Goal: Information Seeking & Learning: Find specific fact

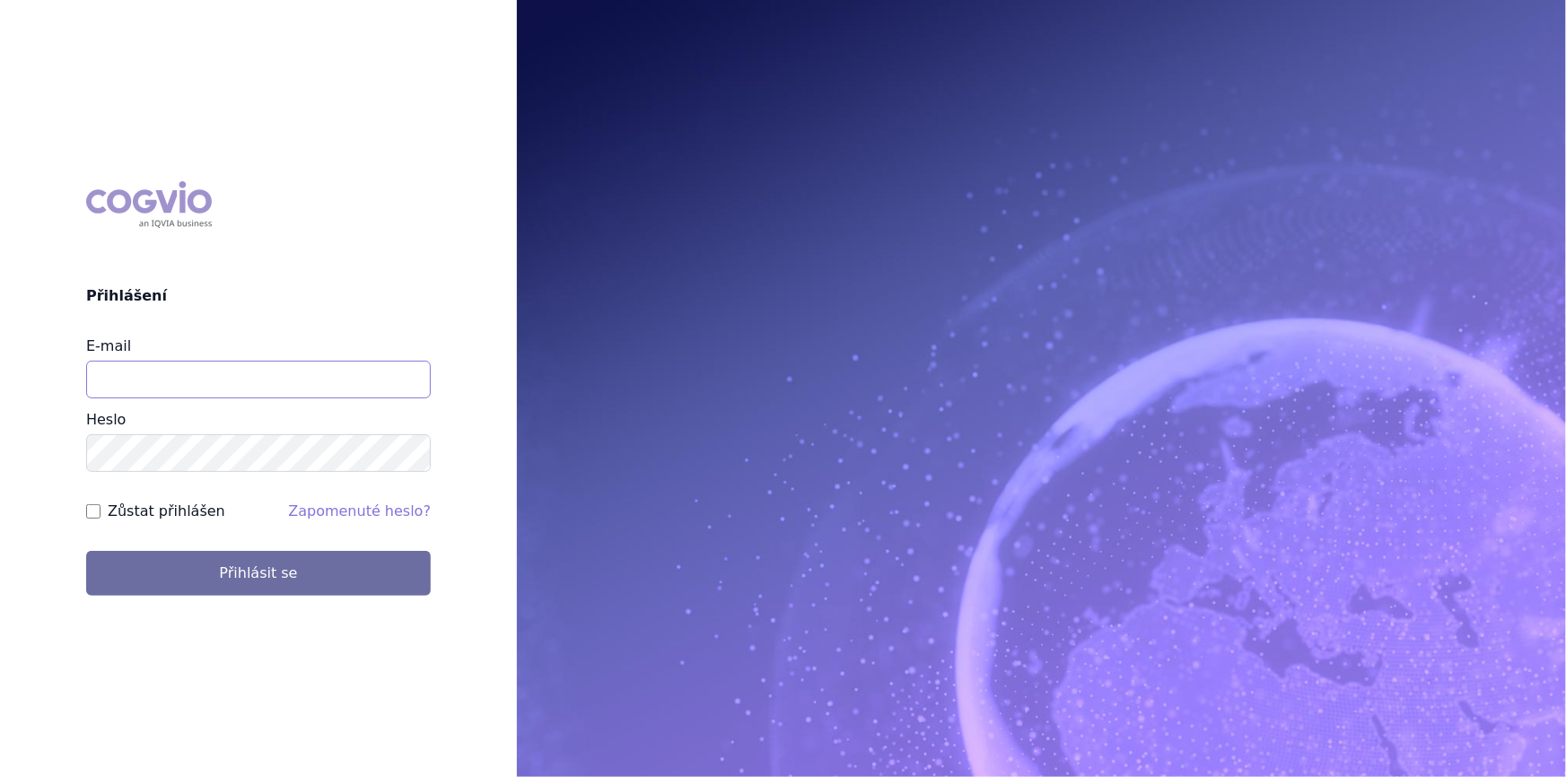
click at [224, 394] on input "E-mail" at bounding box center [258, 380] width 345 height 38
type input "nikola.odlozilikova@vzp.cz"
click at [86, 551] on button "Přihlásit se" at bounding box center [258, 573] width 345 height 45
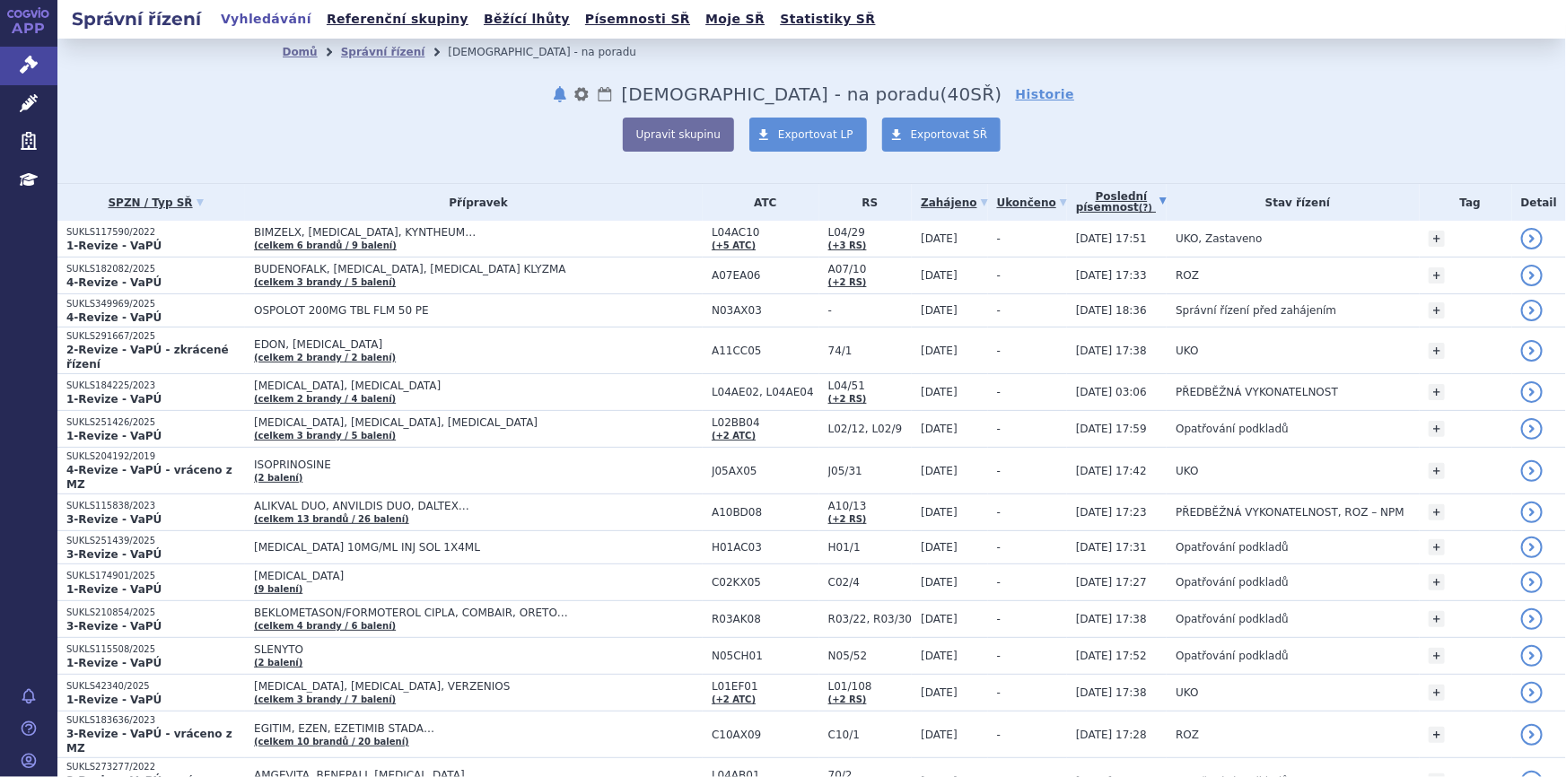
click at [1093, 206] on link "Poslední písemnost (?)" at bounding box center [1121, 202] width 91 height 37
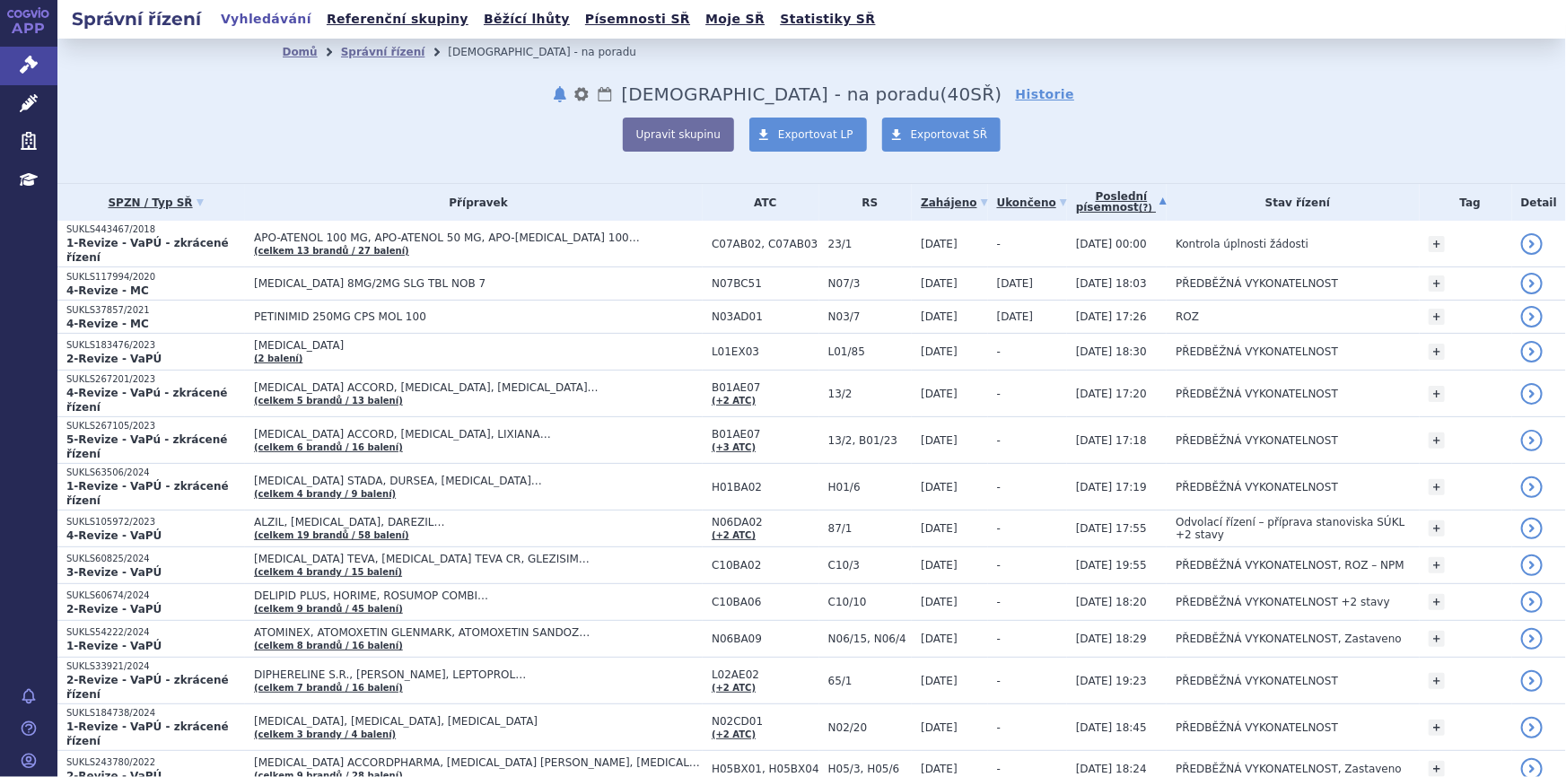
click at [1095, 188] on link "Poslední písemnost (?)" at bounding box center [1121, 202] width 91 height 37
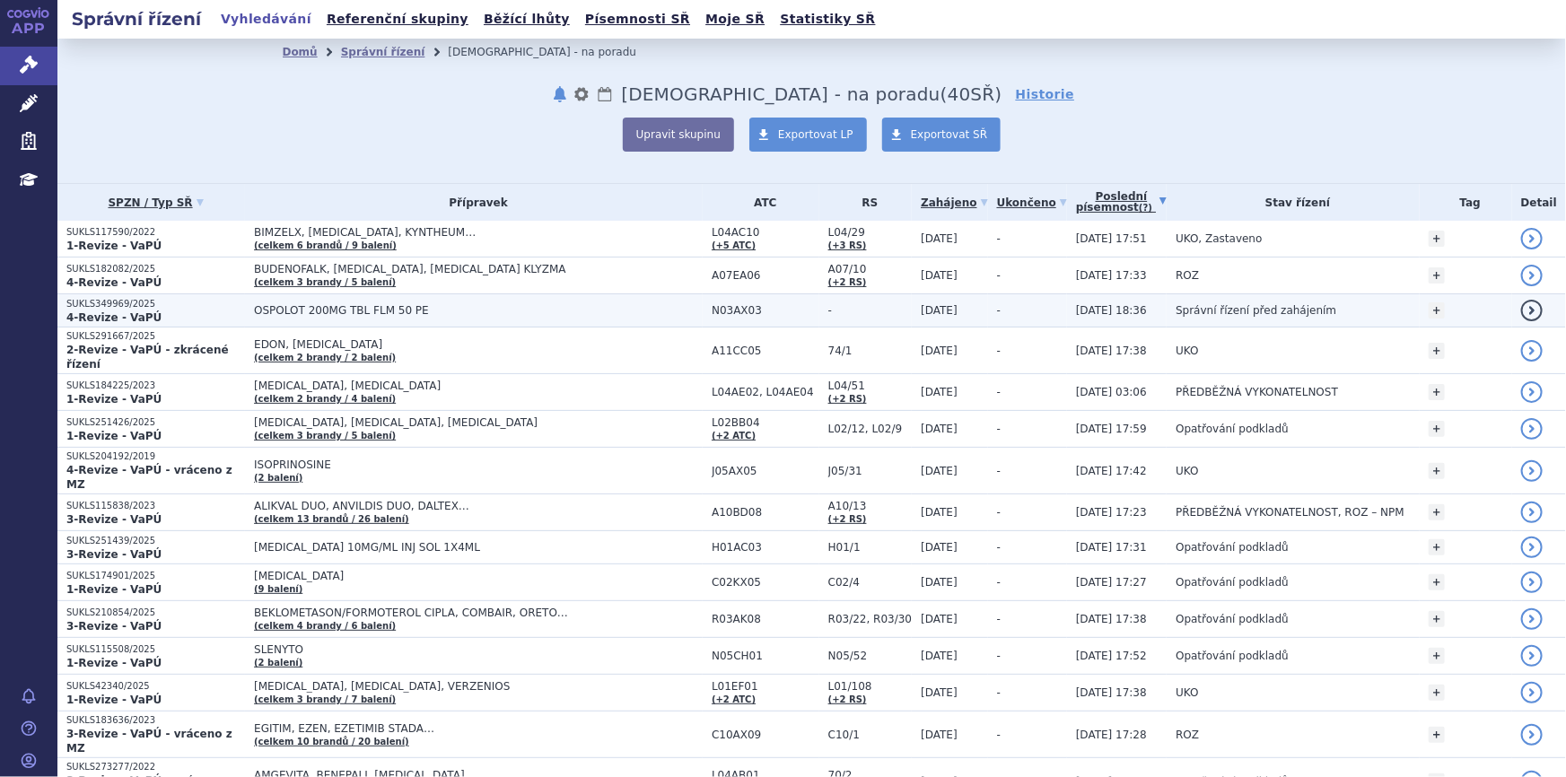
click at [366, 315] on span "OSPOLOT 200MG TBL FLM 50 PE" at bounding box center [478, 310] width 449 height 13
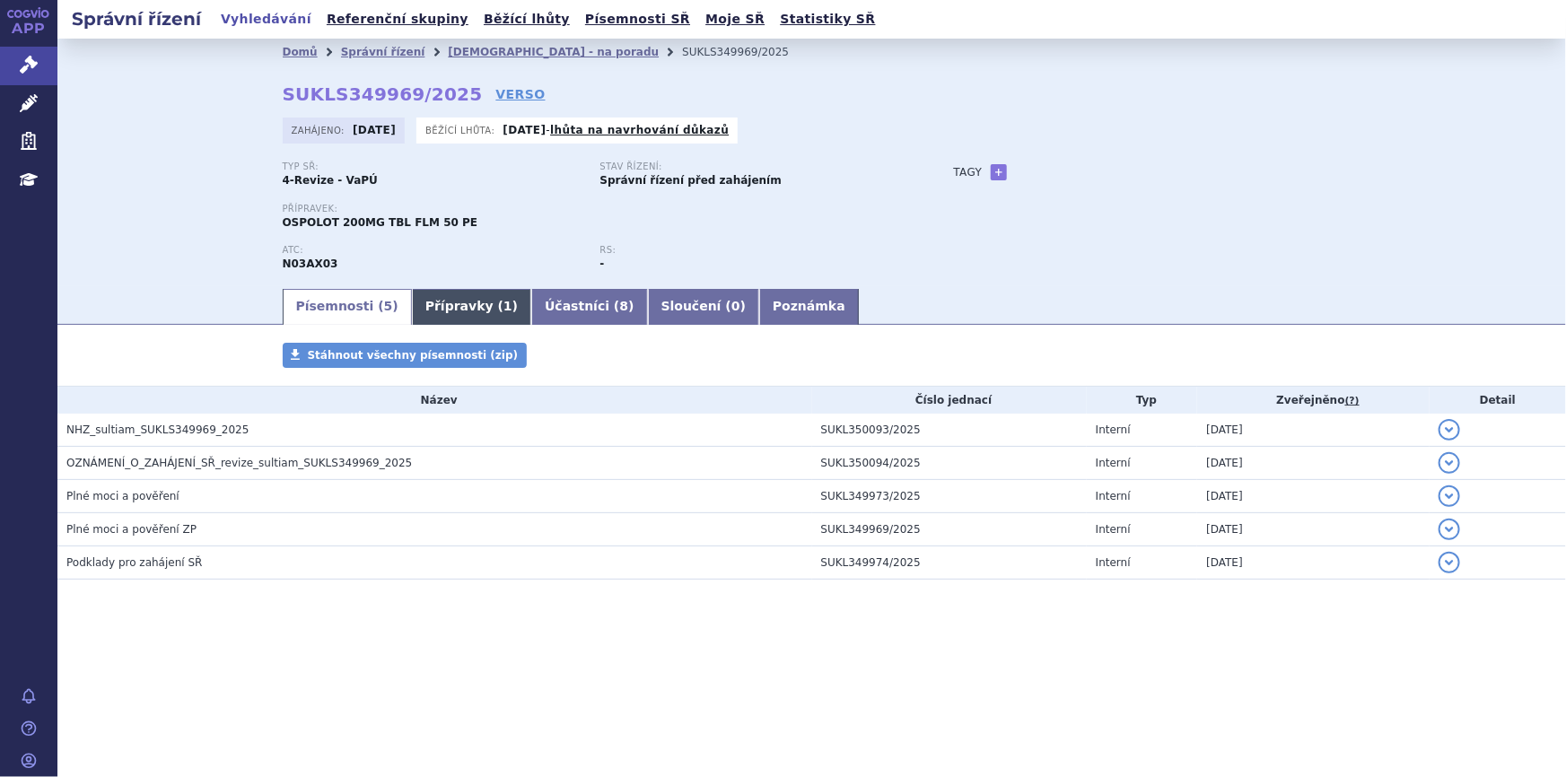
click at [457, 296] on link "Přípravky ( 1 )" at bounding box center [471, 307] width 119 height 36
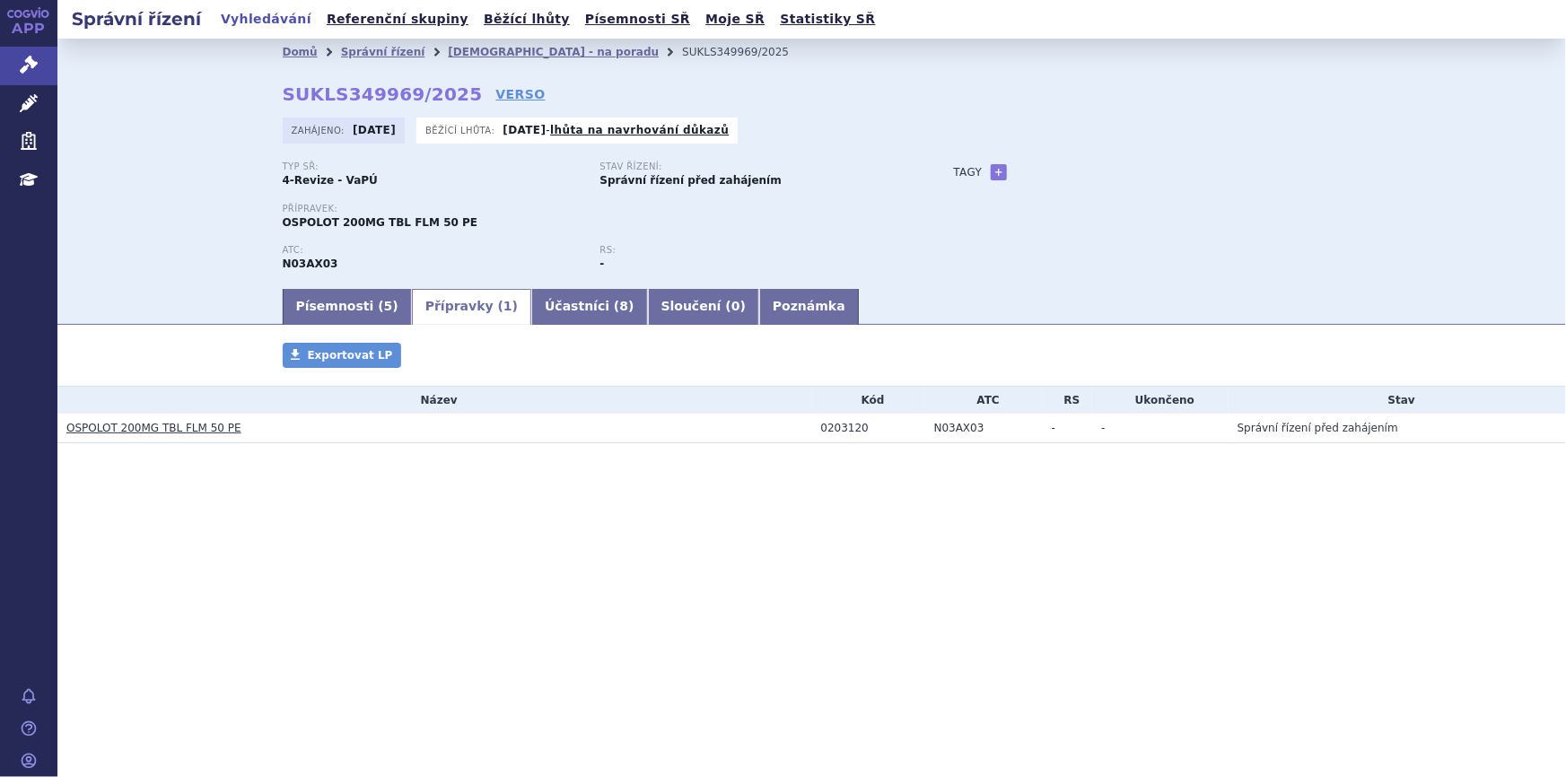
click at [208, 428] on link "OSPOLOT 200MG TBL FLM 50 PE" at bounding box center [153, 428] width 175 height 13
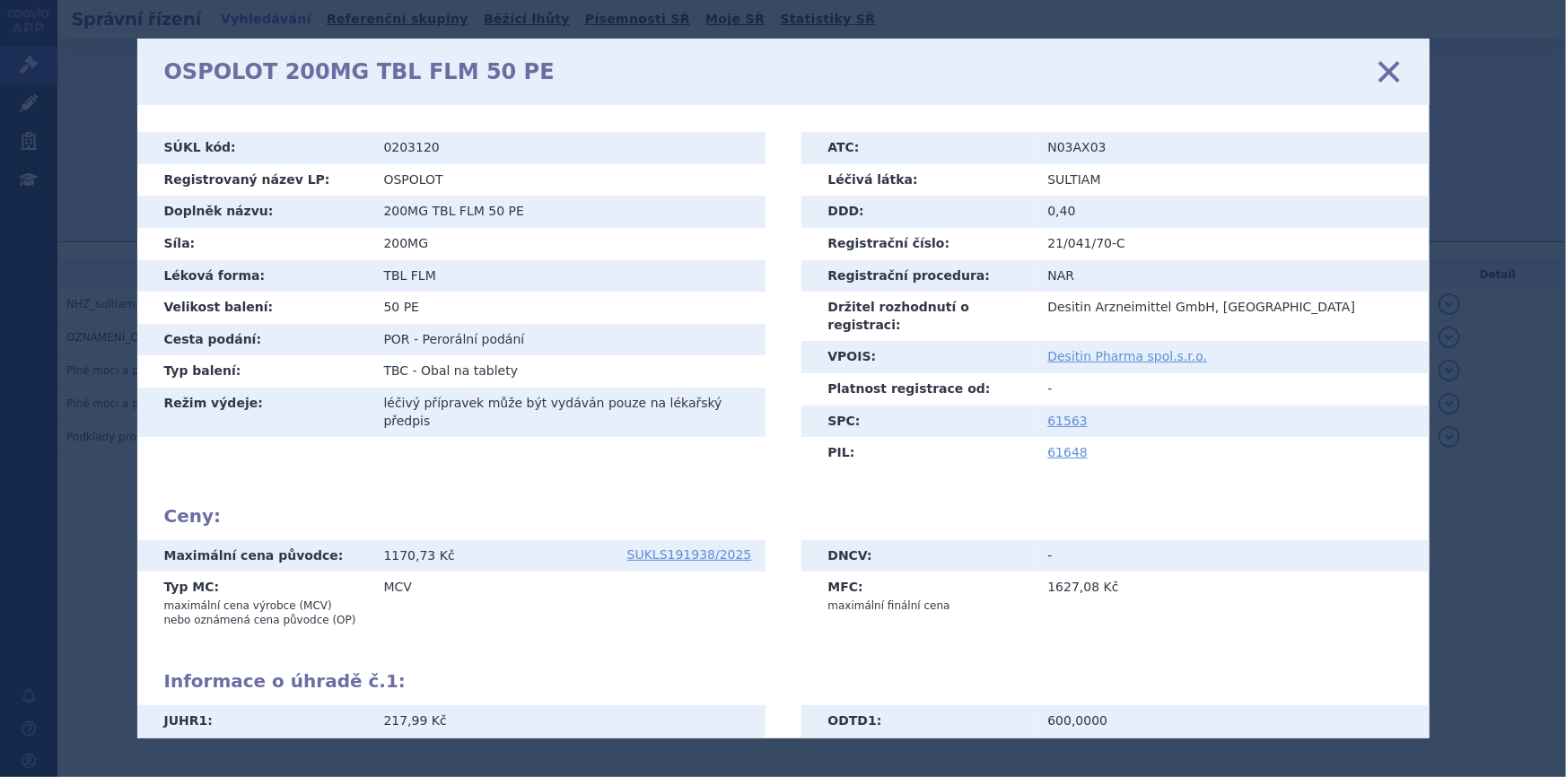
drag, startPoint x: 1394, startPoint y: 70, endPoint x: 1321, endPoint y: 98, distance: 77.8
click at [1394, 70] on icon at bounding box center [1389, 72] width 38 height 38
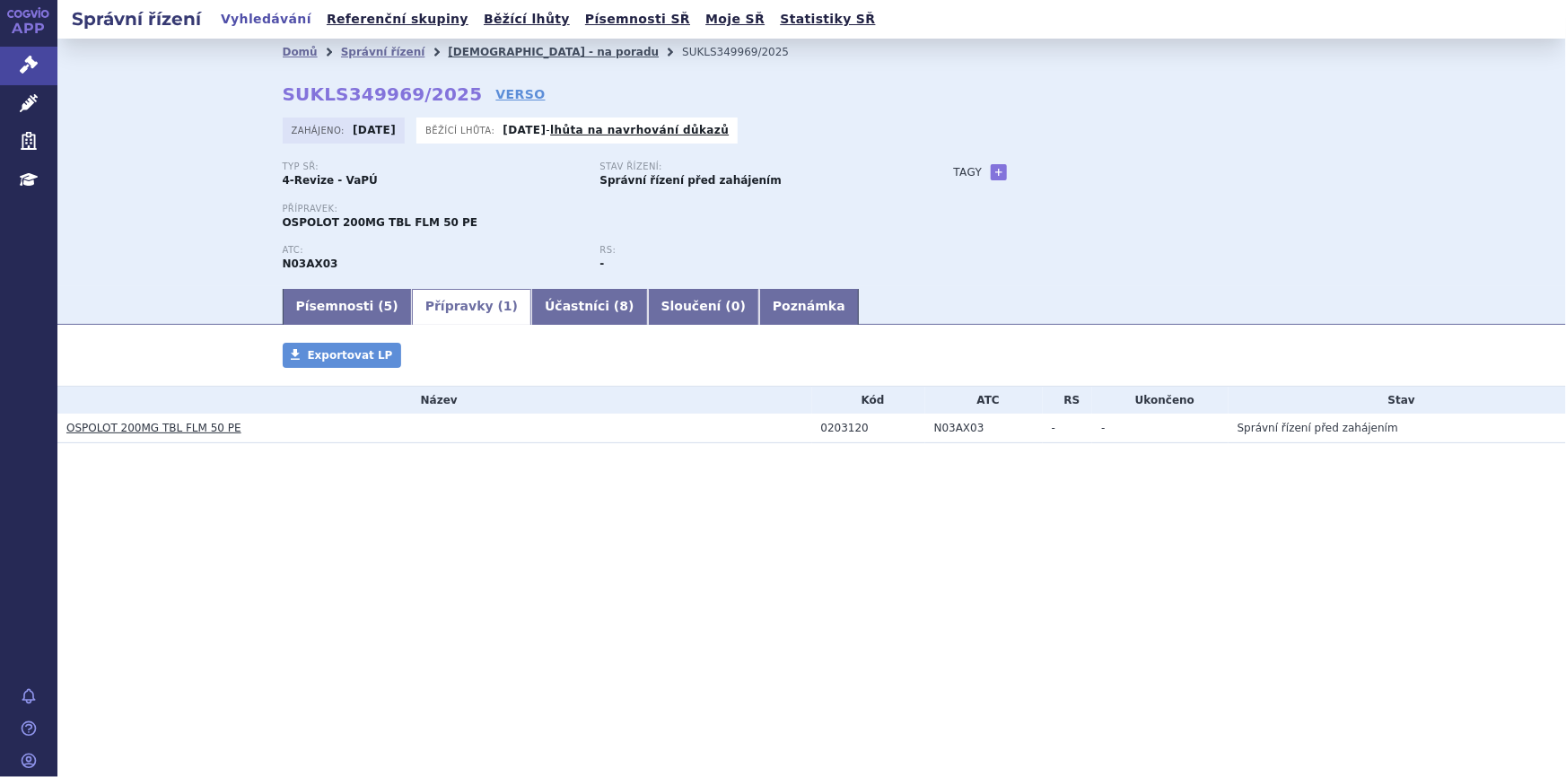
click at [448, 54] on link "[DEMOGRAPHIC_DATA] - na poradu" at bounding box center [553, 52] width 211 height 13
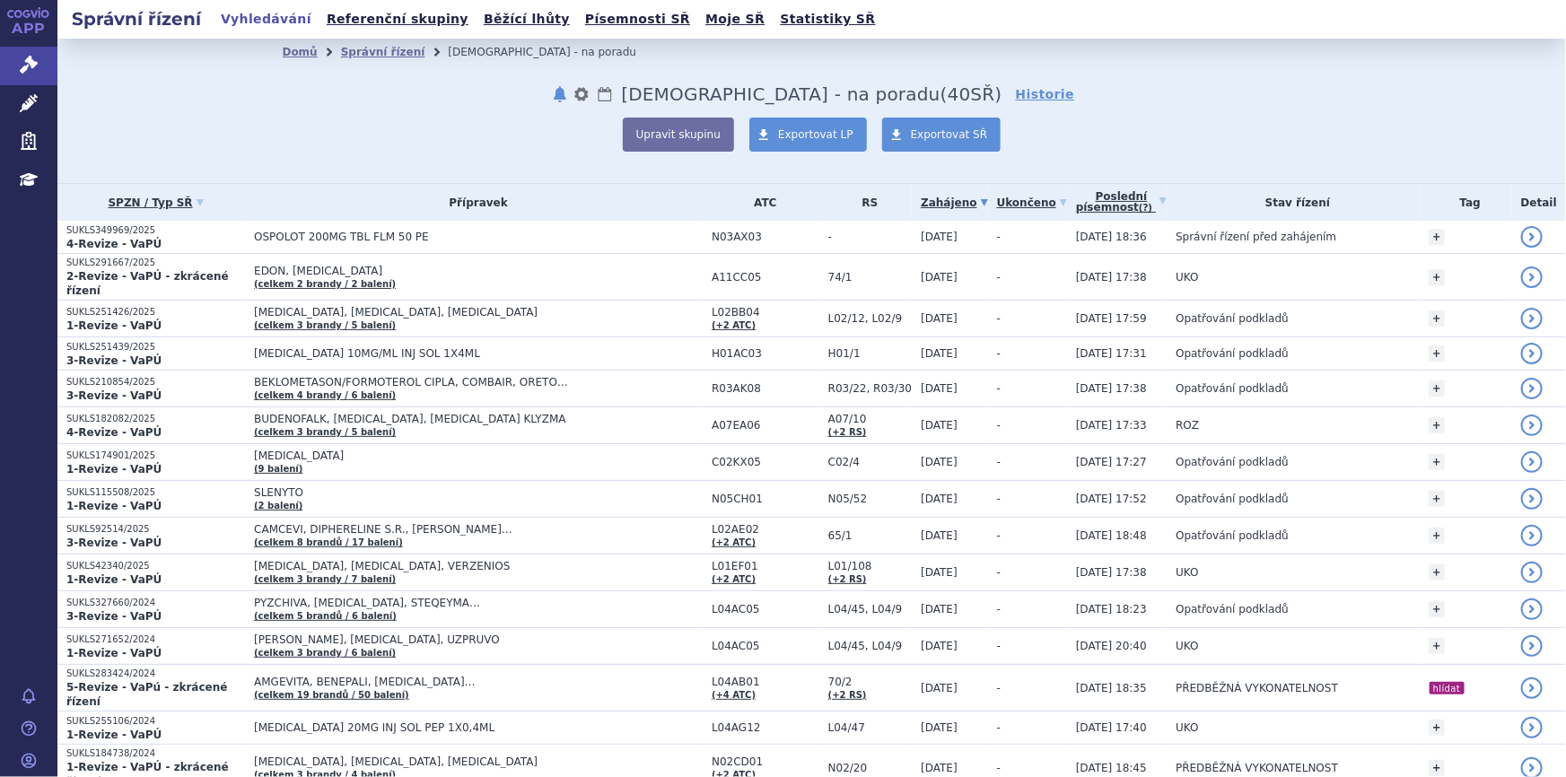
click at [223, 152] on div "Domů Správní řízení Revize - na poradu notifikace nastavení Přejmenovat Smazat …" at bounding box center [811, 111] width 1509 height 144
click at [1087, 197] on link "Poslední písemnost (?)" at bounding box center [1121, 202] width 91 height 37
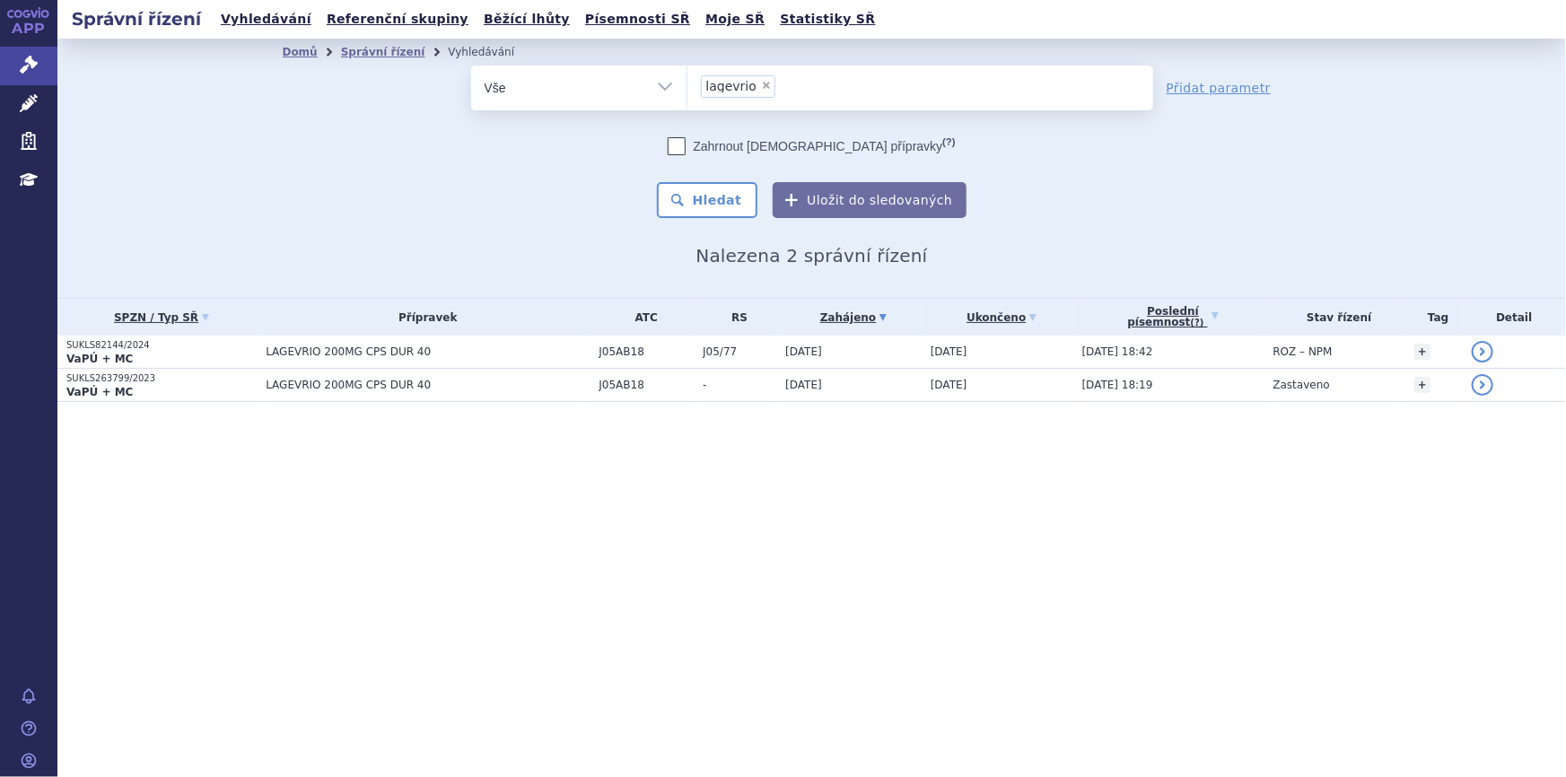
click at [761, 81] on span "×" at bounding box center [766, 85] width 11 height 11
click at [687, 81] on select "lagevrio" at bounding box center [687, 87] width 1 height 45
paste input "SUKLS63506/2024"
type input "SUKLS63506/2024"
select select "SUKLS63506/2024"
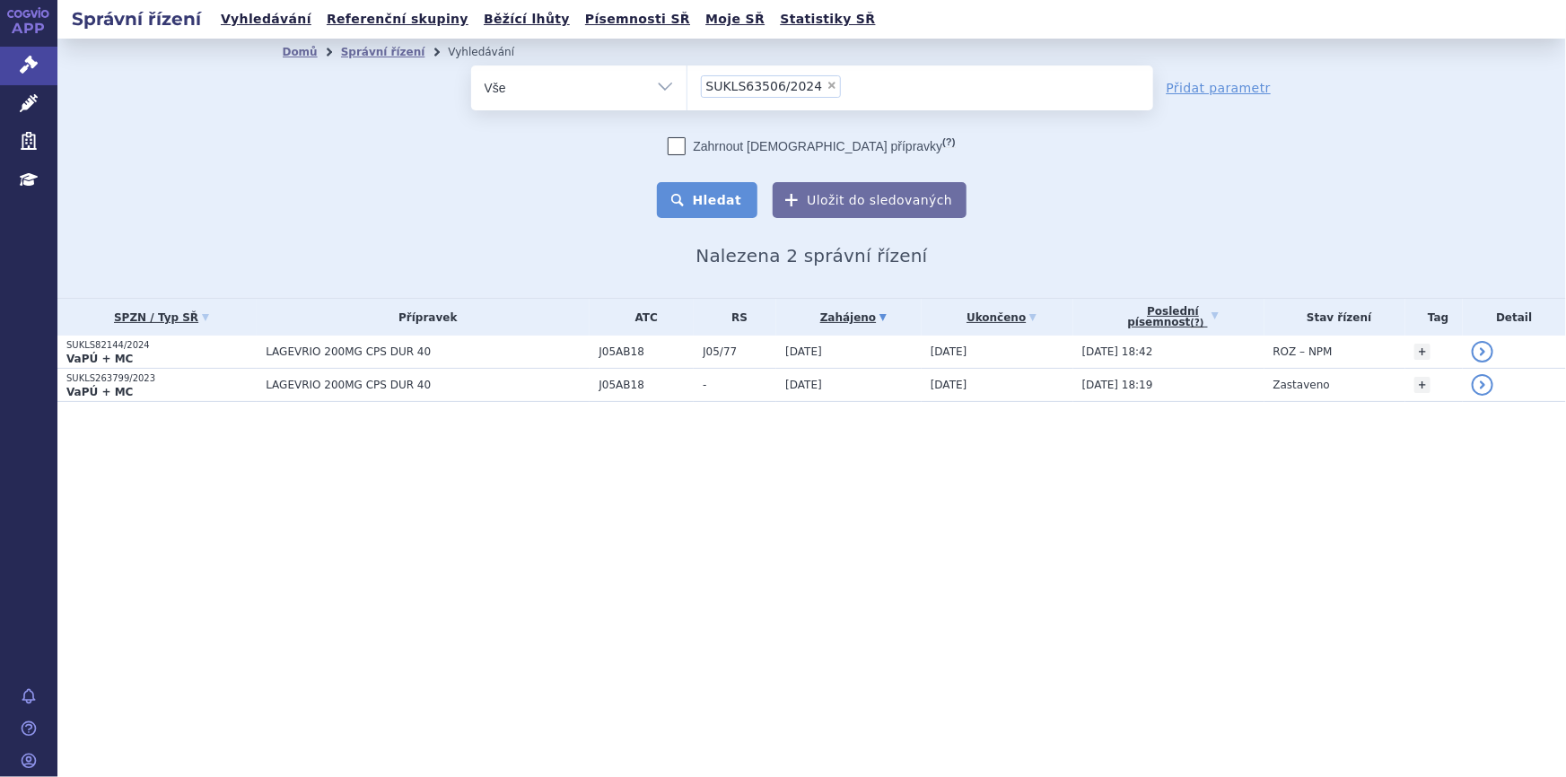
click at [707, 205] on button "Hledat" at bounding box center [707, 200] width 101 height 36
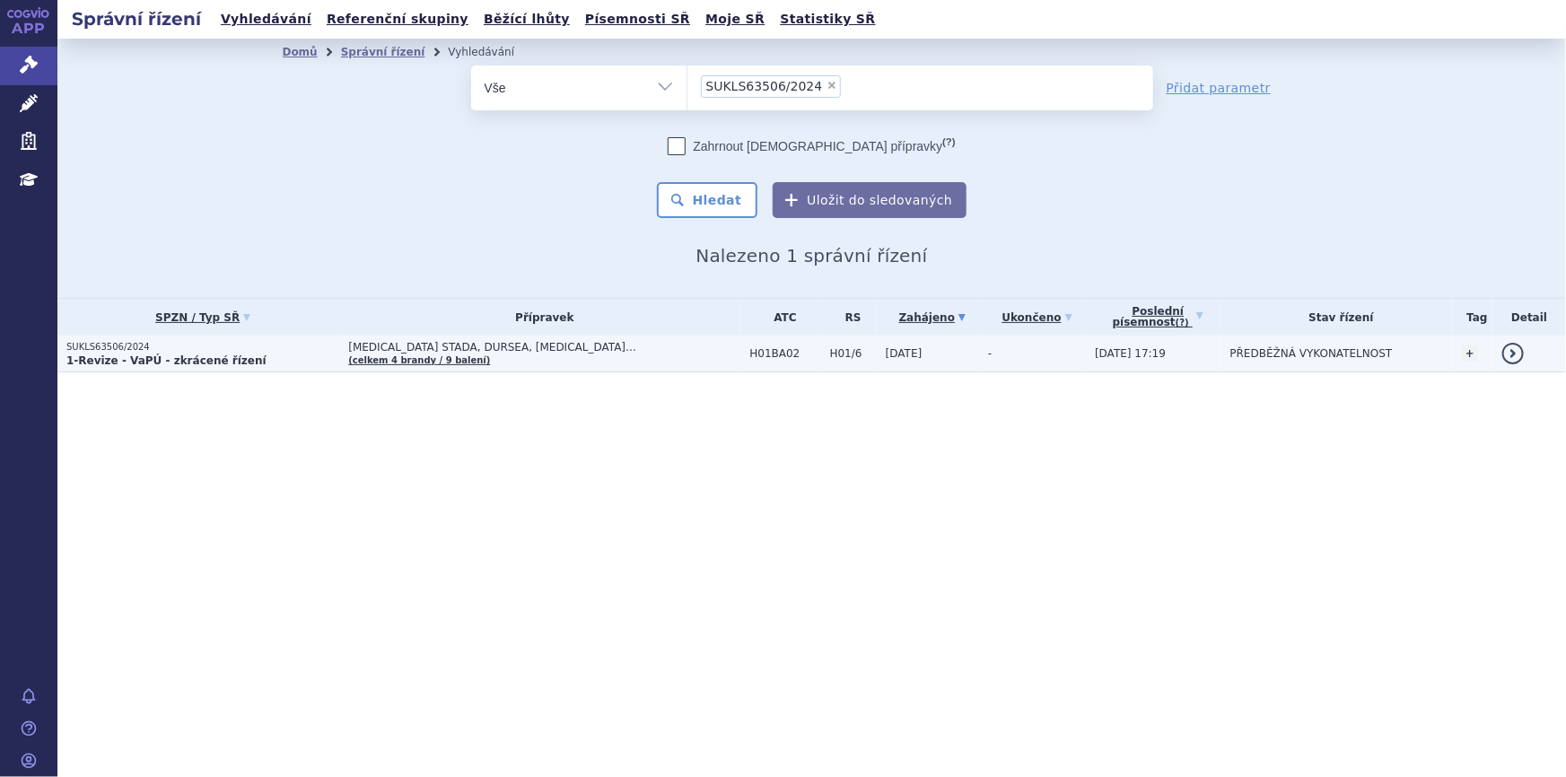
click at [538, 363] on td "[MEDICAL_DATA] STADA, DURSEA, [MEDICAL_DATA]… (celkem 4 brandy / 9 balení)" at bounding box center [539, 354] width 401 height 37
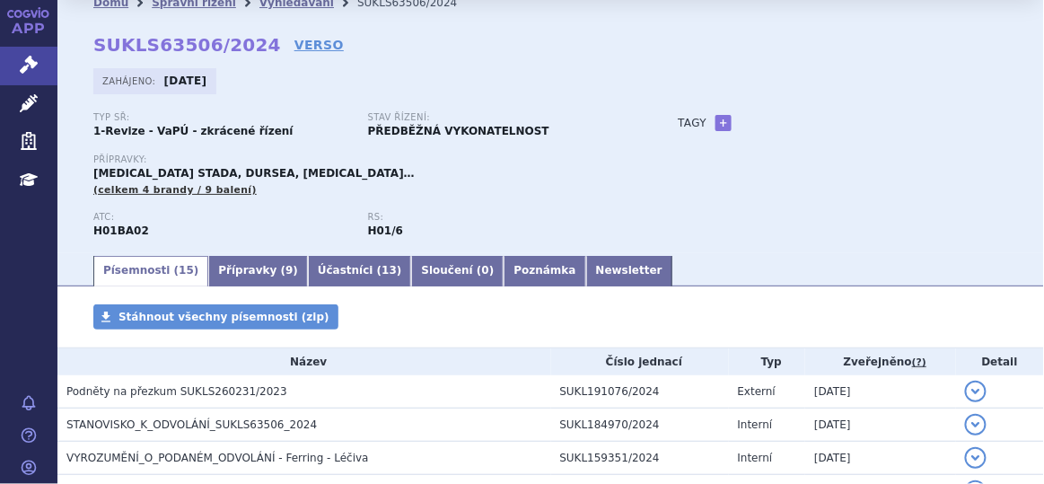
scroll to position [47, 0]
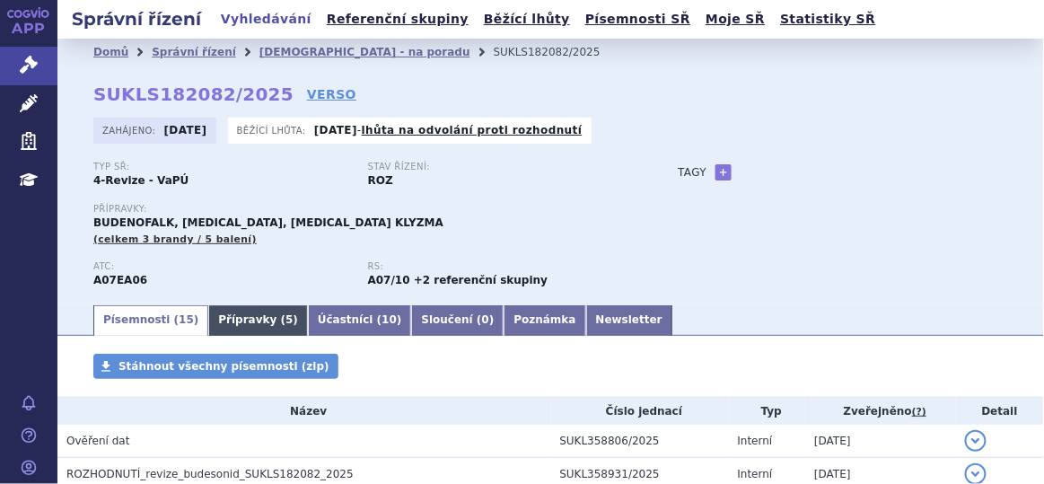
click at [219, 321] on link "Přípravky ( 5 )" at bounding box center [258, 320] width 100 height 31
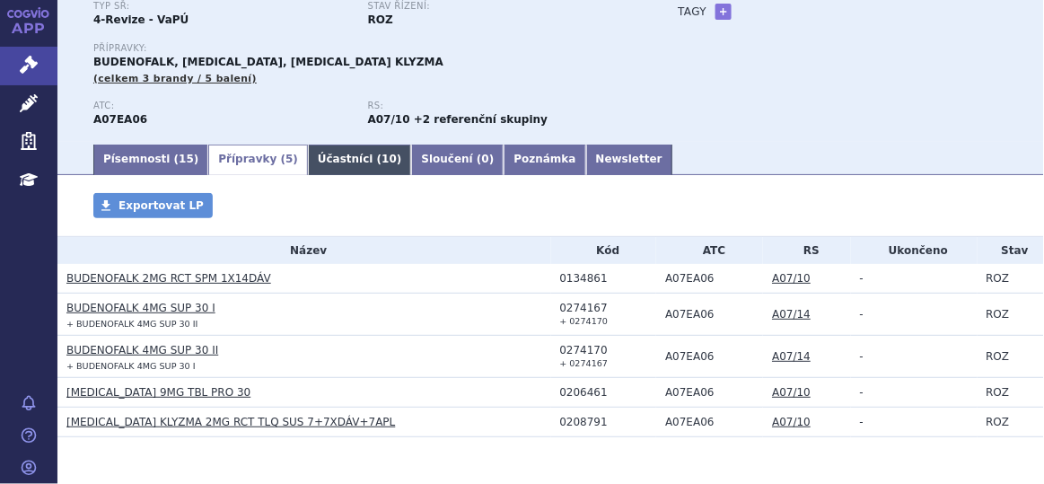
scroll to position [161, 0]
click at [211, 280] on link "BUDENOFALK 2MG RCT SPM 1X14DÁV" at bounding box center [168, 278] width 205 height 13
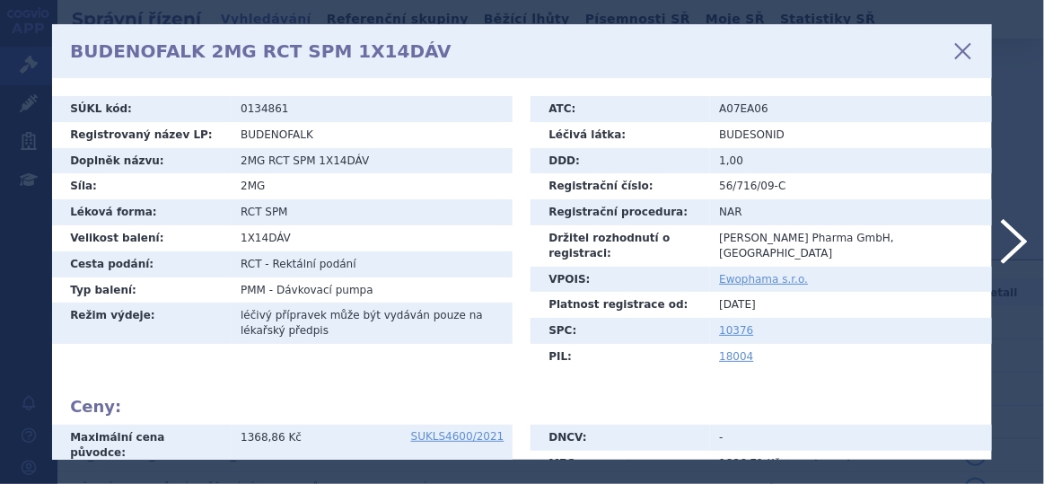
click at [960, 48] on icon at bounding box center [963, 51] width 31 height 31
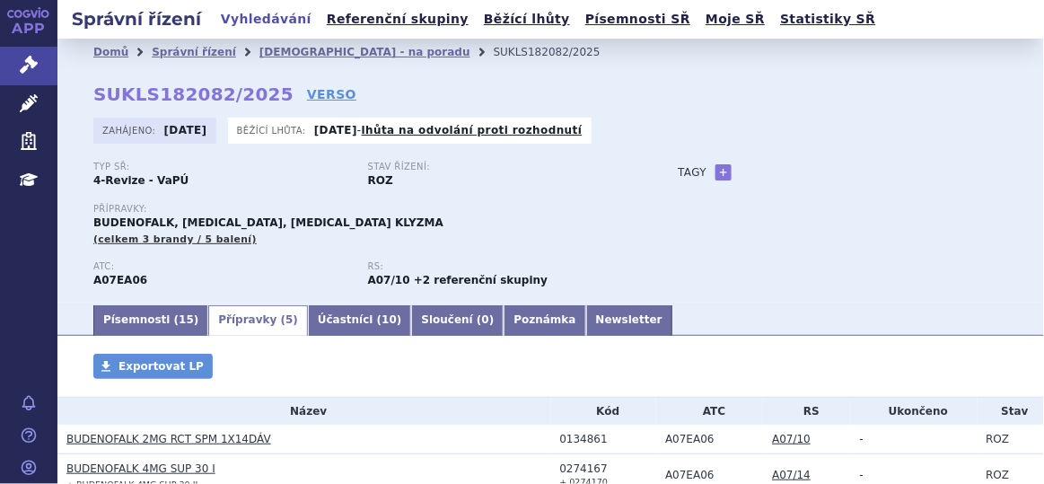
scroll to position [89, 0]
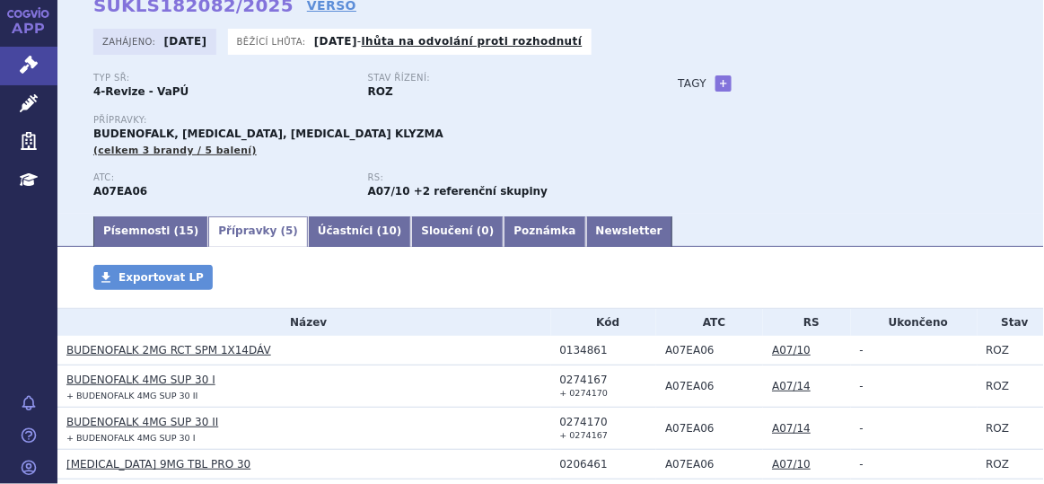
click at [157, 381] on link "BUDENOFALK 4MG SUP 30 I" at bounding box center [140, 379] width 149 height 13
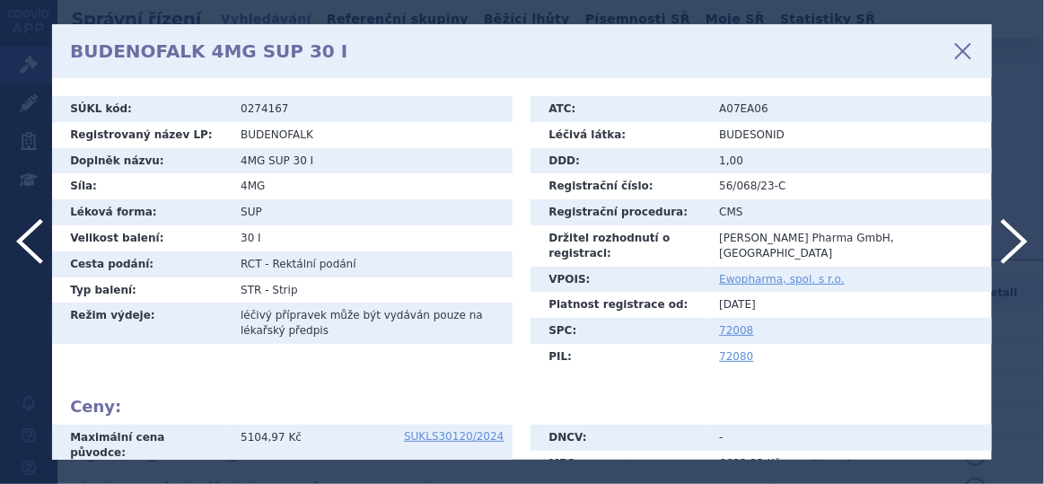
click at [959, 49] on icon at bounding box center [963, 51] width 31 height 31
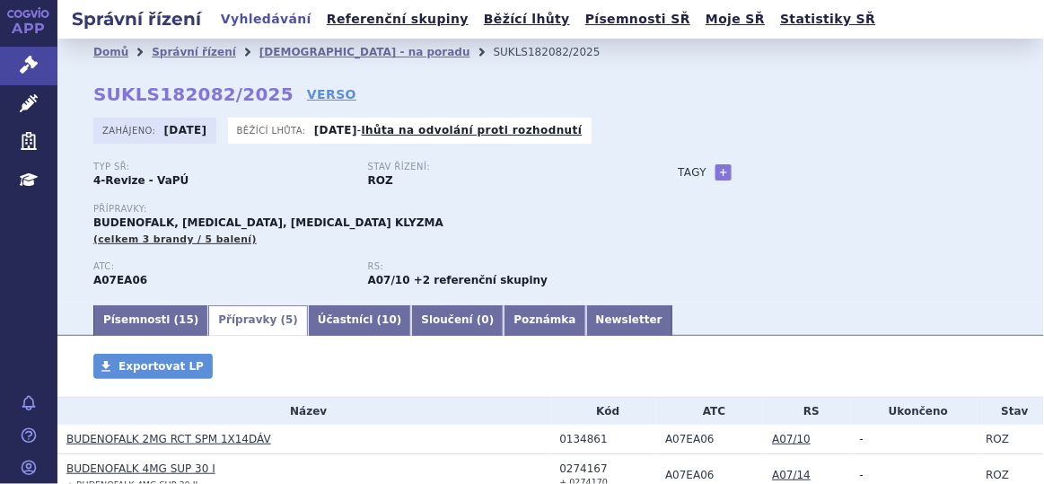
scroll to position [191, 0]
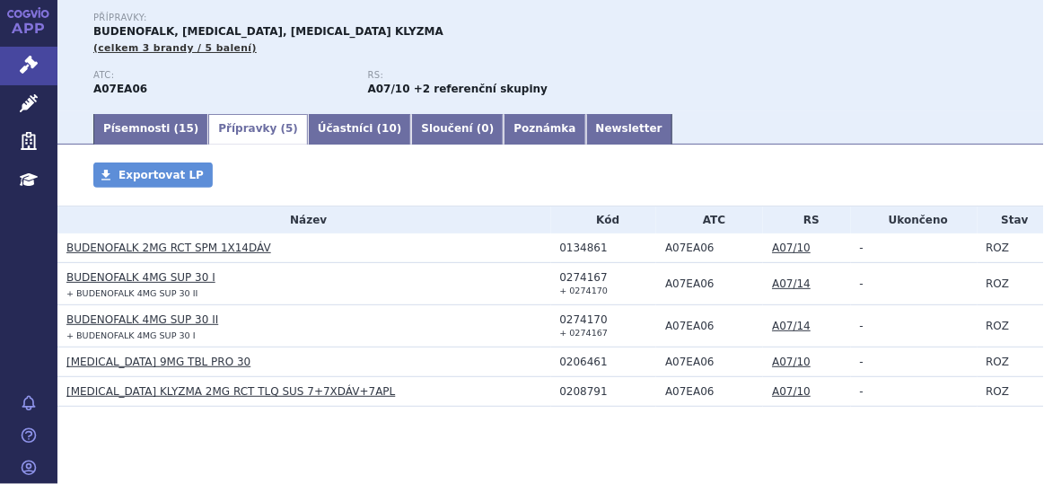
click at [141, 363] on link "[MEDICAL_DATA] 9MG TBL PRO 30" at bounding box center [158, 361] width 184 height 13
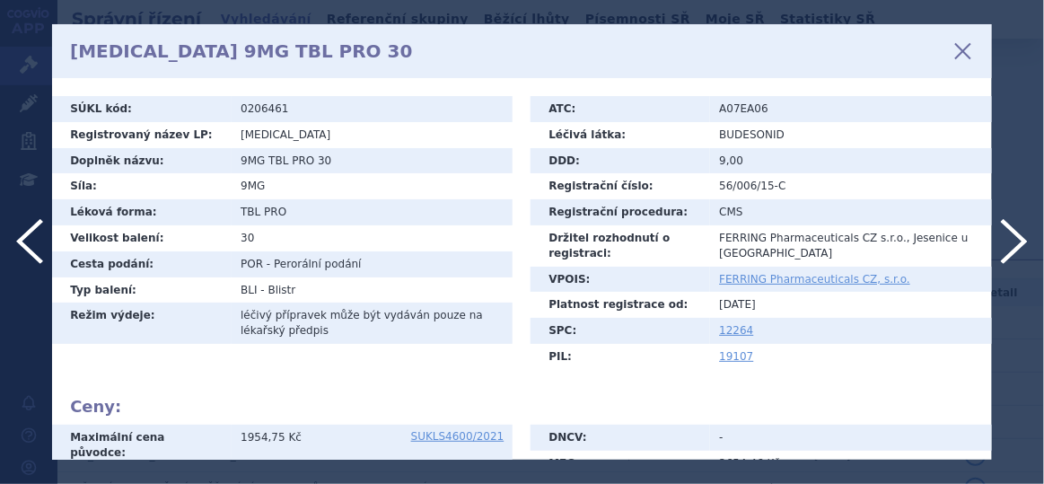
click at [967, 48] on icon at bounding box center [963, 51] width 31 height 31
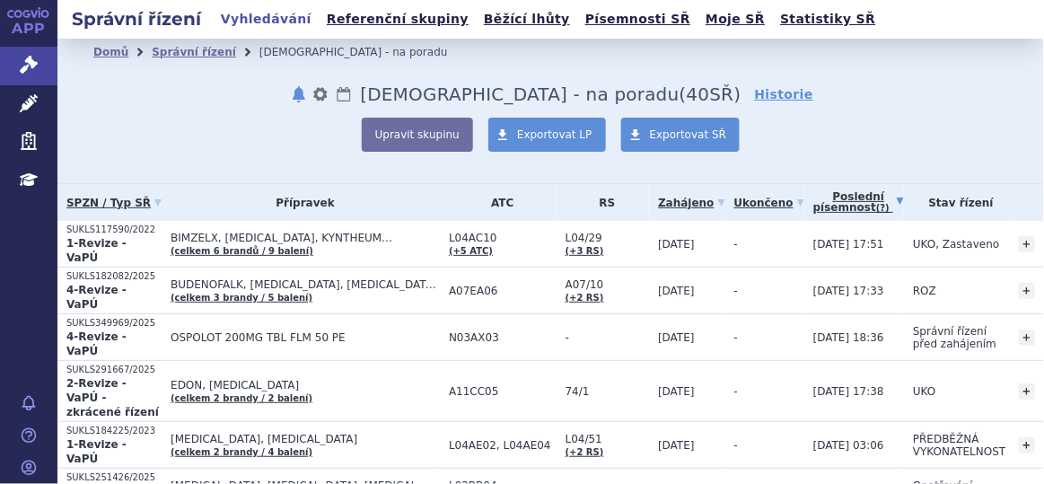
click at [39, 65] on link "Správní řízení" at bounding box center [28, 66] width 57 height 38
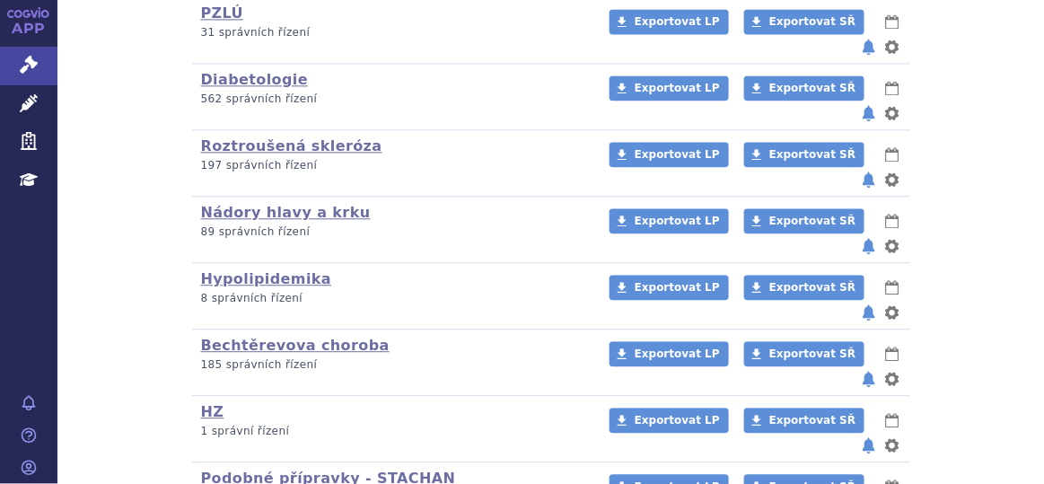
scroll to position [1055, 0]
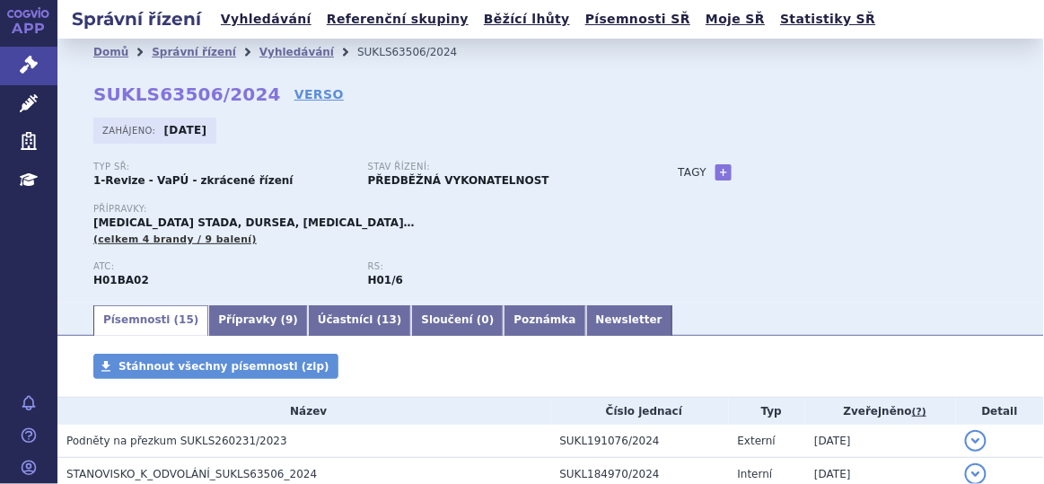
scroll to position [47, 0]
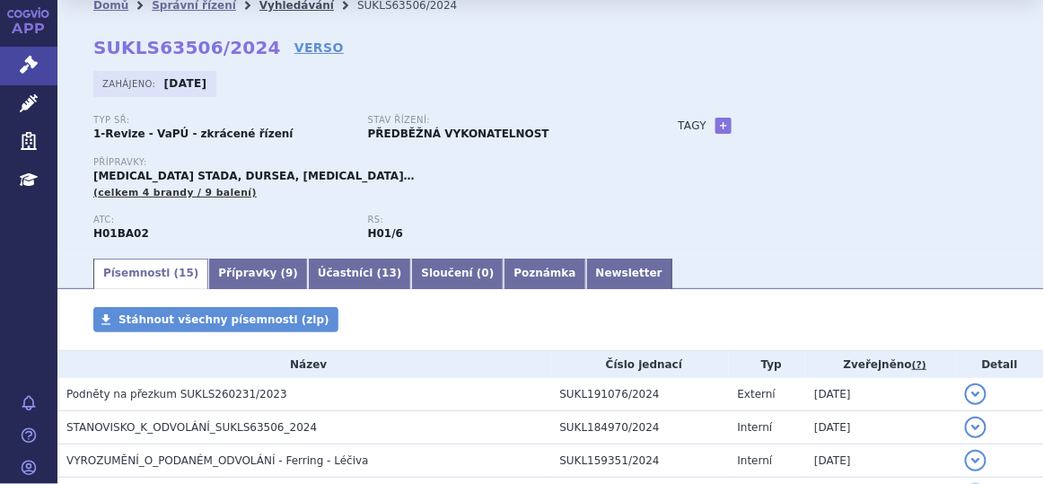
click at [272, 7] on link "Vyhledávání" at bounding box center [296, 5] width 74 height 13
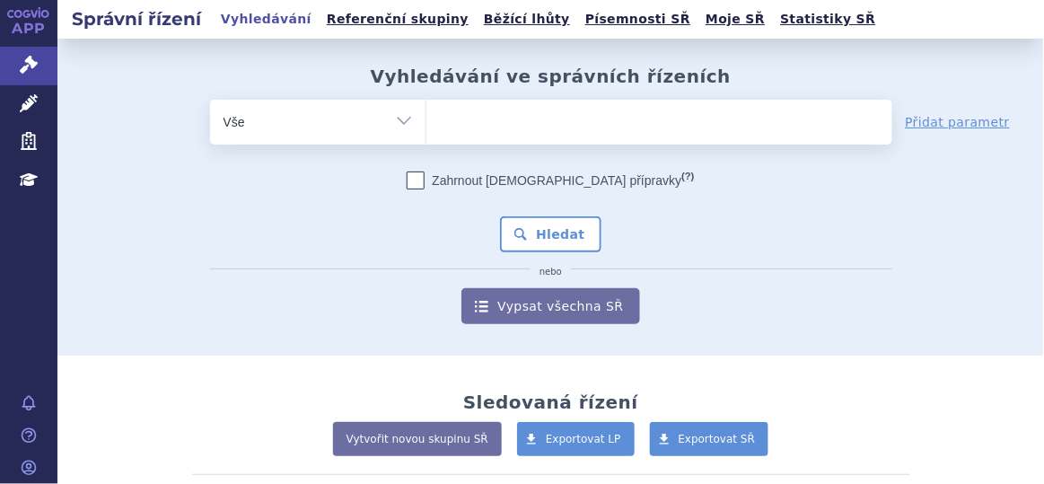
click at [502, 120] on ul at bounding box center [659, 119] width 466 height 38
click at [426, 120] on select at bounding box center [425, 121] width 1 height 45
click at [502, 120] on ul at bounding box center [659, 119] width 466 height 38
click at [426, 120] on select at bounding box center [425, 121] width 1 height 45
click at [502, 120] on ul at bounding box center [659, 119] width 466 height 38
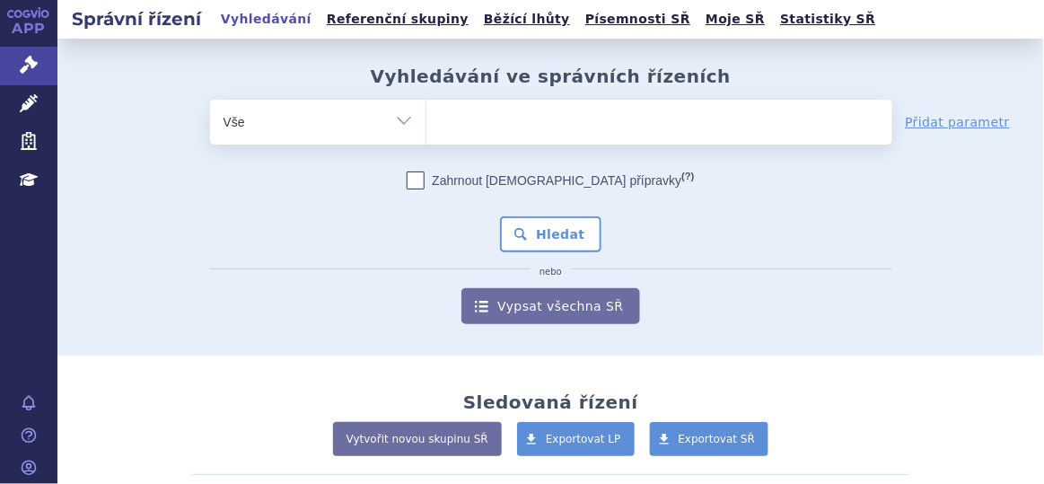
click at [426, 120] on select at bounding box center [425, 121] width 1 height 45
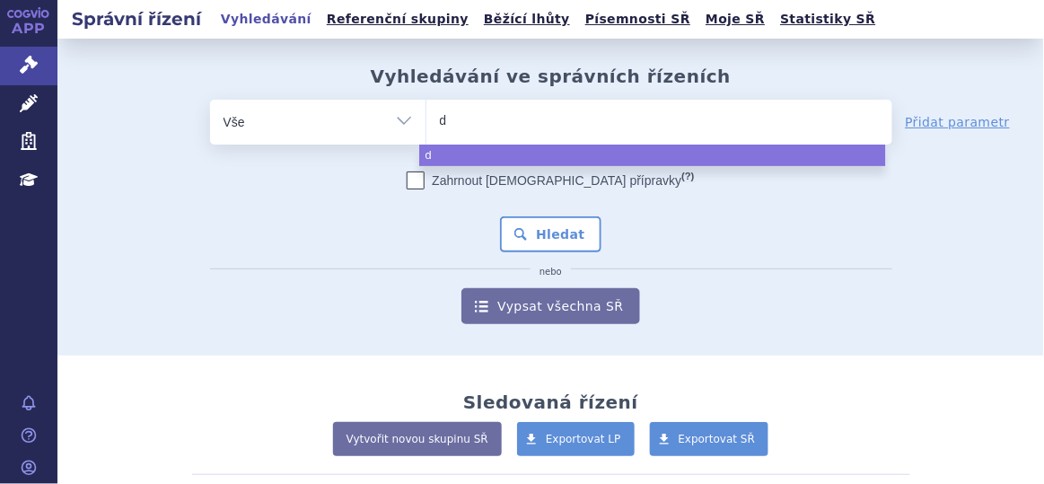
type input "du"
type input "dup"
type input "dupi"
type input "dupixe"
type input "dupixen"
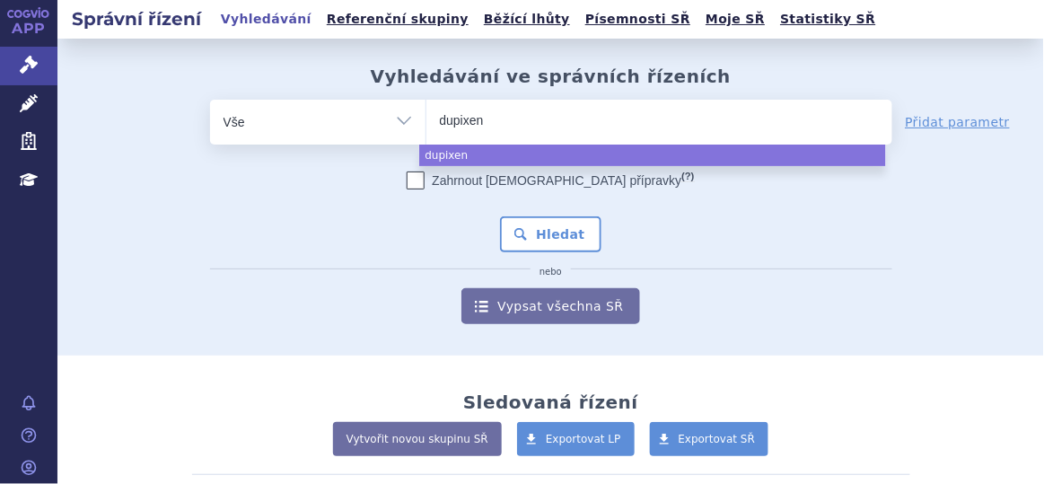
type input "dupixent"
select select "dupixent"
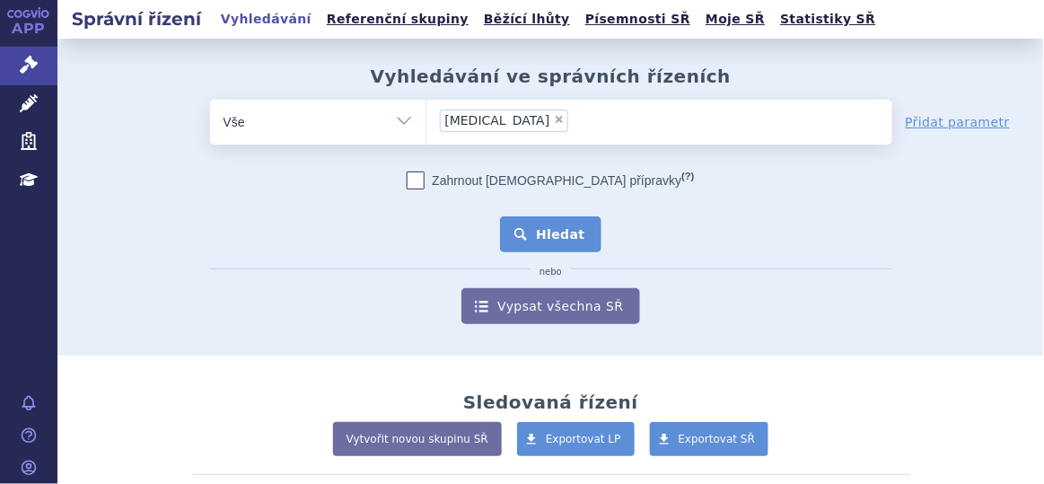
click at [521, 234] on button "Hledat" at bounding box center [550, 234] width 101 height 36
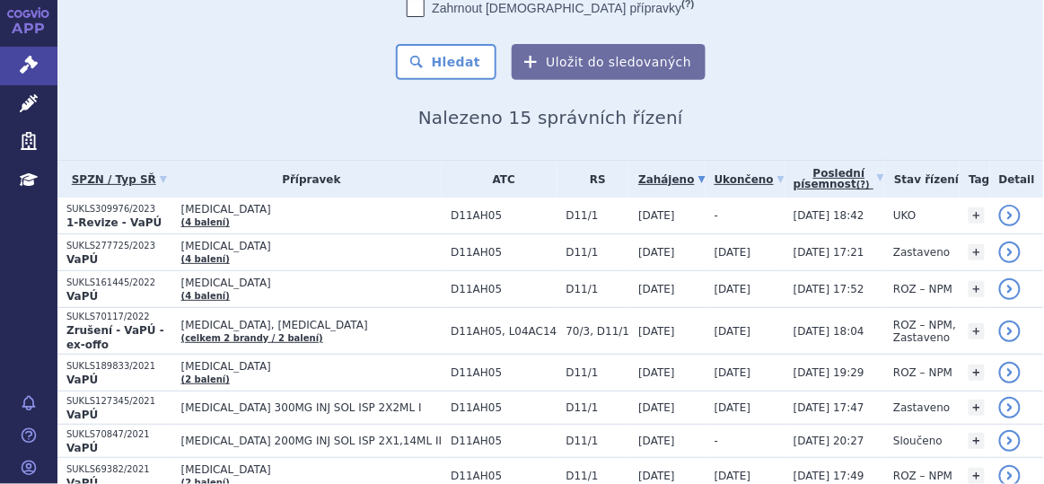
scroll to position [140, 0]
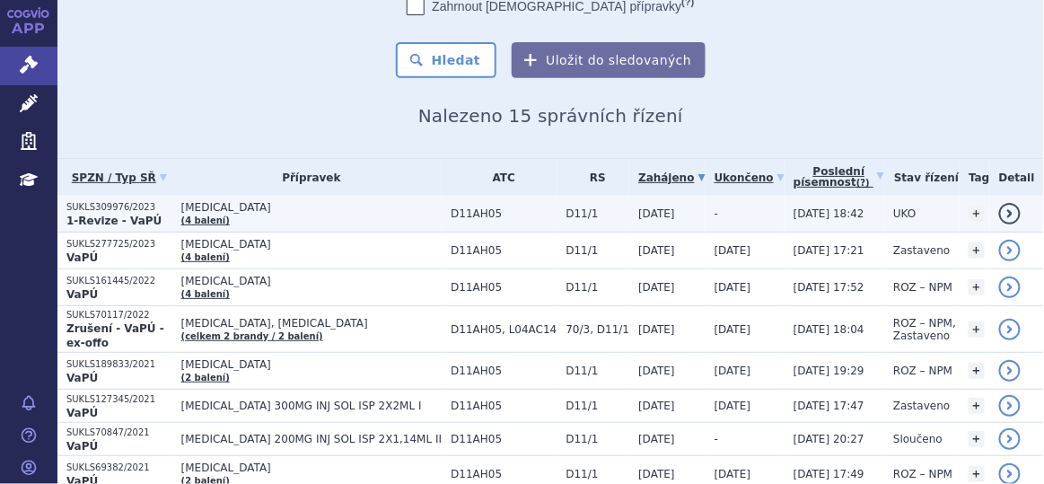
click at [360, 207] on span "[MEDICAL_DATA]" at bounding box center [311, 207] width 261 height 13
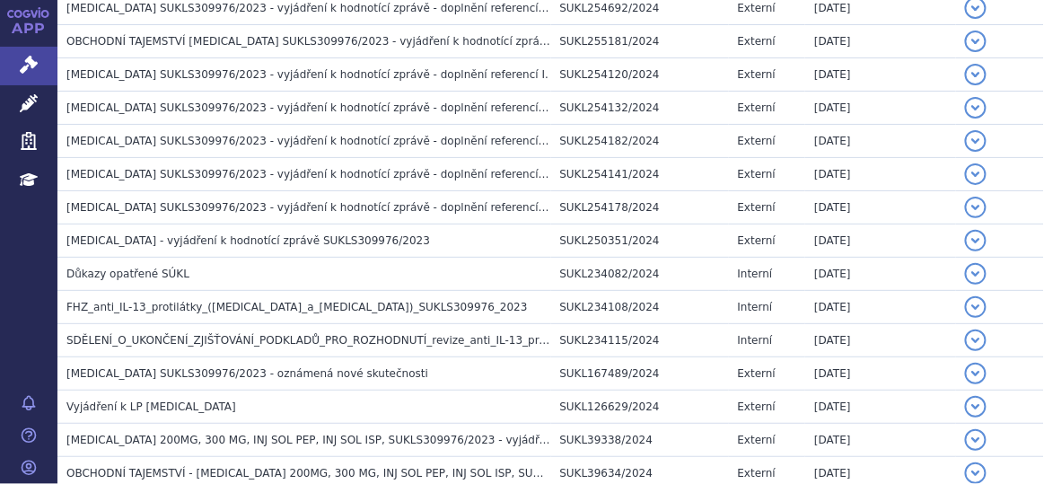
scroll to position [533, 0]
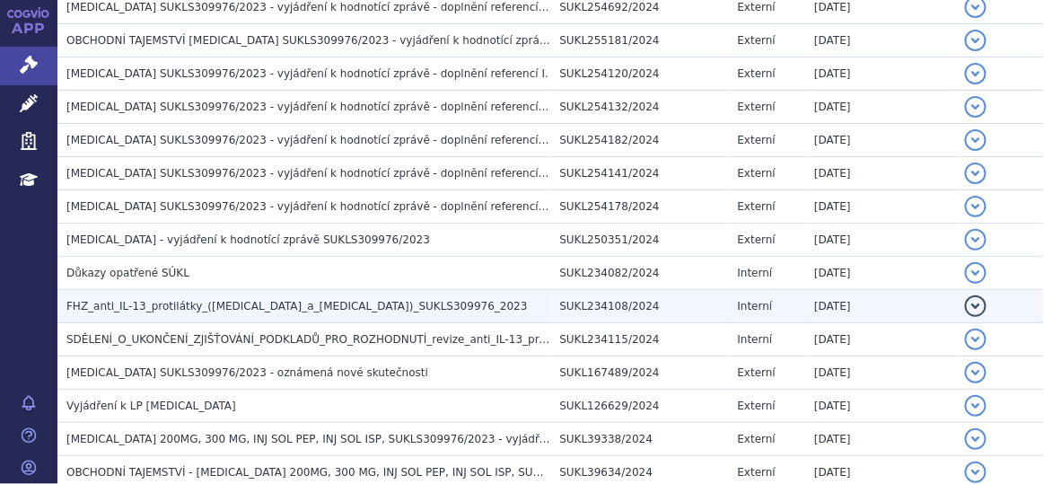
click at [281, 300] on span "FHZ_anti_IL-13_protilátky_([MEDICAL_DATA]_a_[MEDICAL_DATA])_SUKLS309976_2023" at bounding box center [296, 306] width 461 height 13
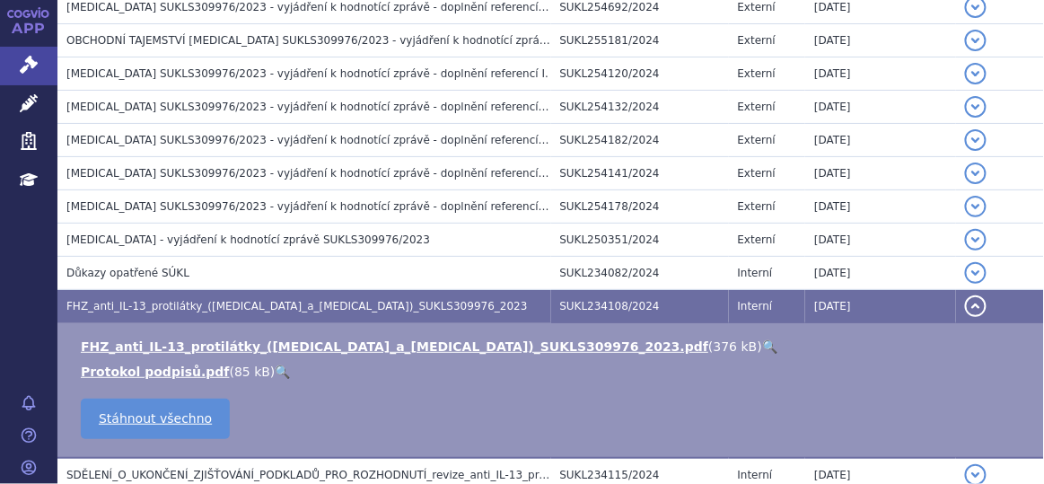
click at [762, 343] on link "🔍" at bounding box center [769, 346] width 15 height 14
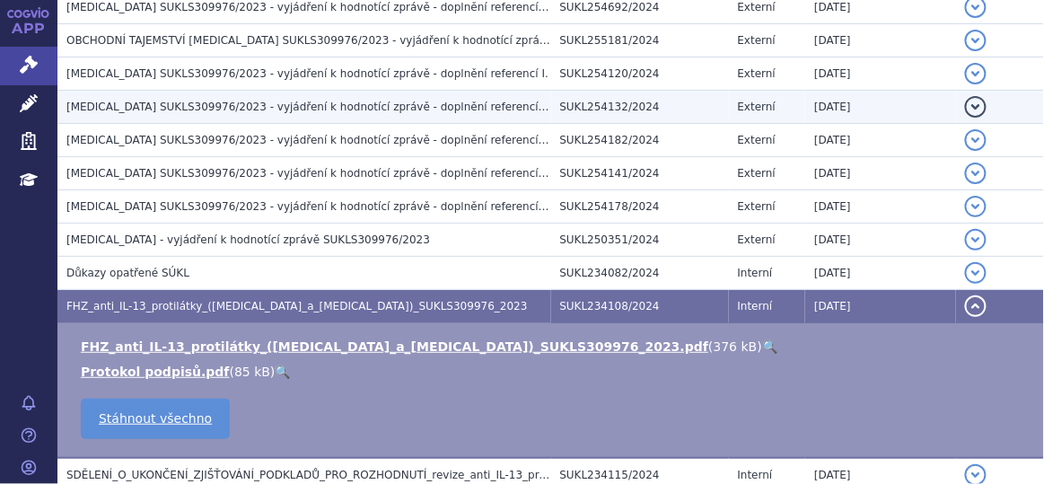
scroll to position [0, 0]
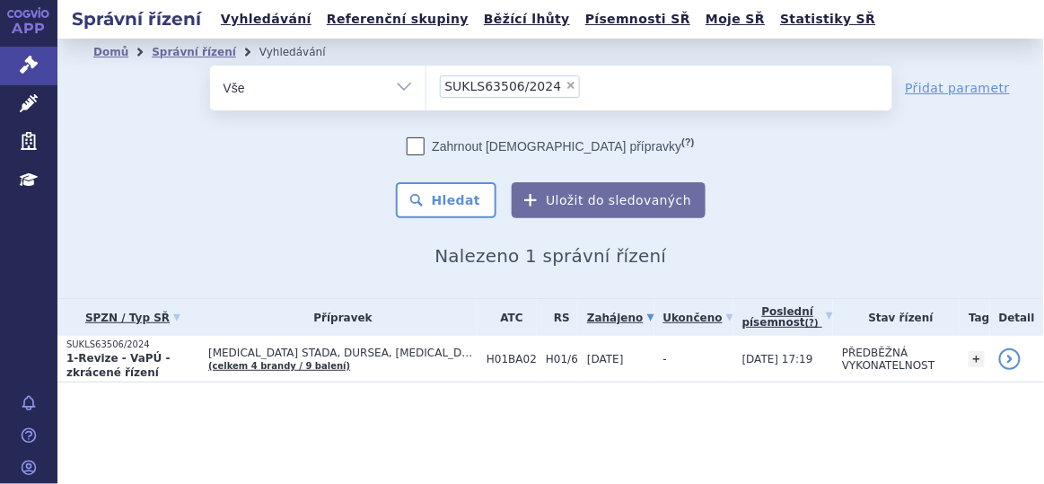
click at [565, 84] on span "×" at bounding box center [570, 85] width 11 height 11
click at [426, 84] on select "SUKLS63506/2024" at bounding box center [425, 87] width 1 height 45
select select
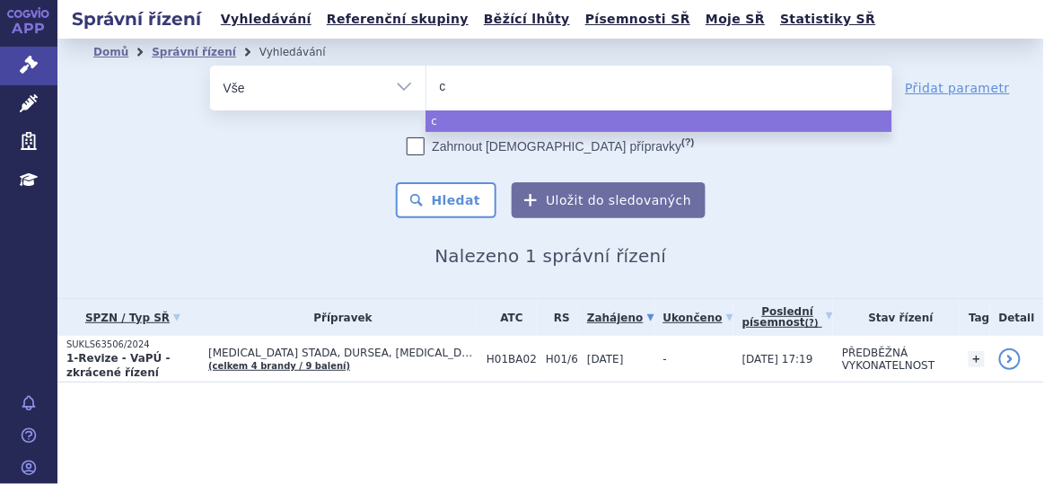
type input "co"
type input "coli"
type input "colis"
type input "colist"
type input "colisti"
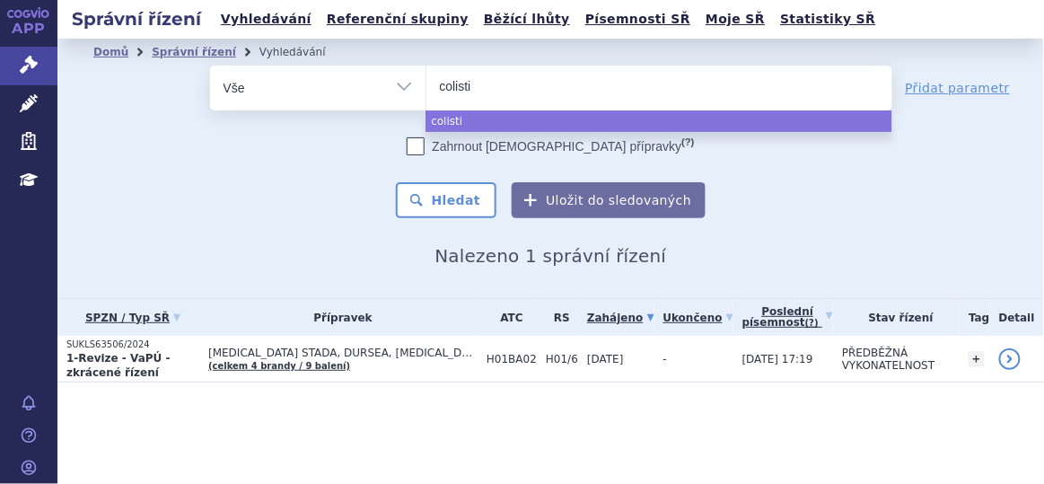
type input "[MEDICAL_DATA]"
select select "[MEDICAL_DATA]"
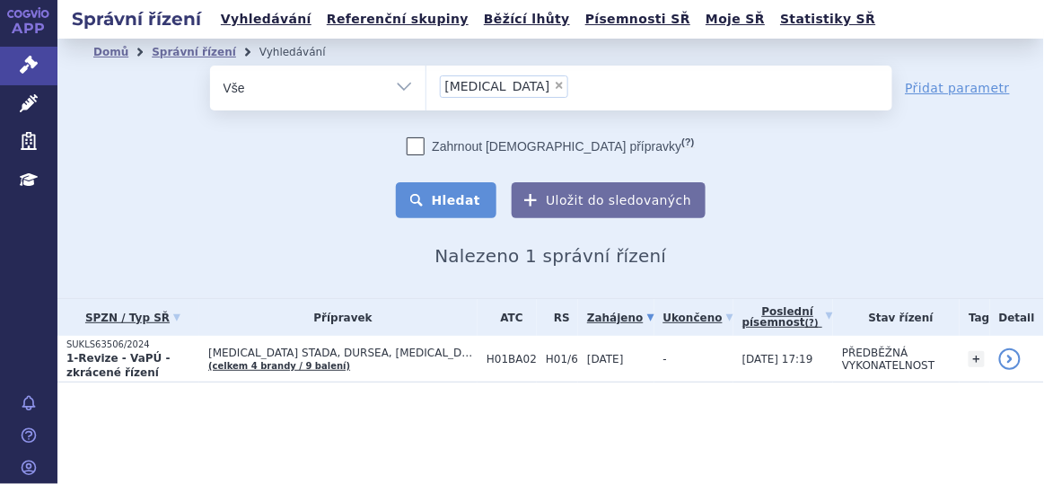
click at [451, 206] on button "Hledat" at bounding box center [446, 200] width 101 height 36
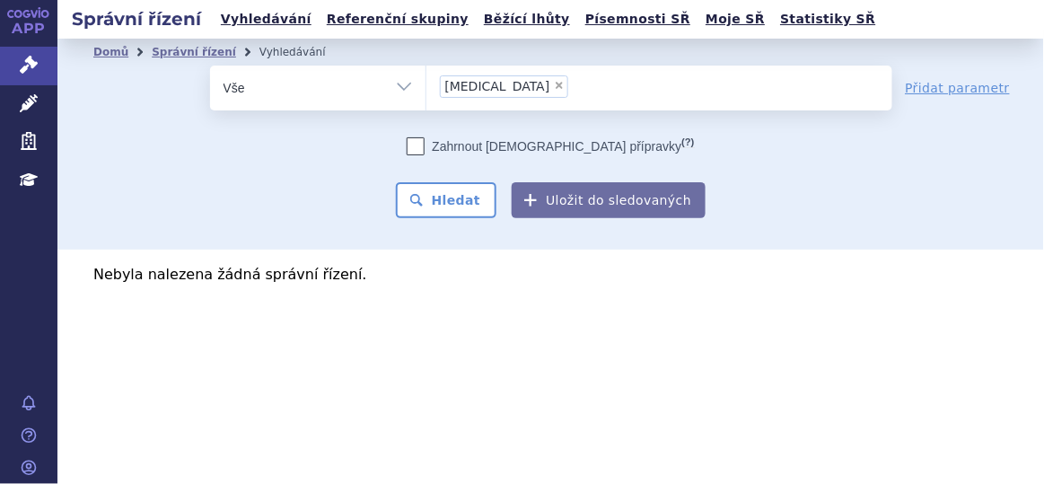
click at [554, 84] on span "×" at bounding box center [559, 85] width 11 height 11
click at [426, 84] on select "[MEDICAL_DATA]" at bounding box center [425, 87] width 1 height 45
select select
type input "ko"
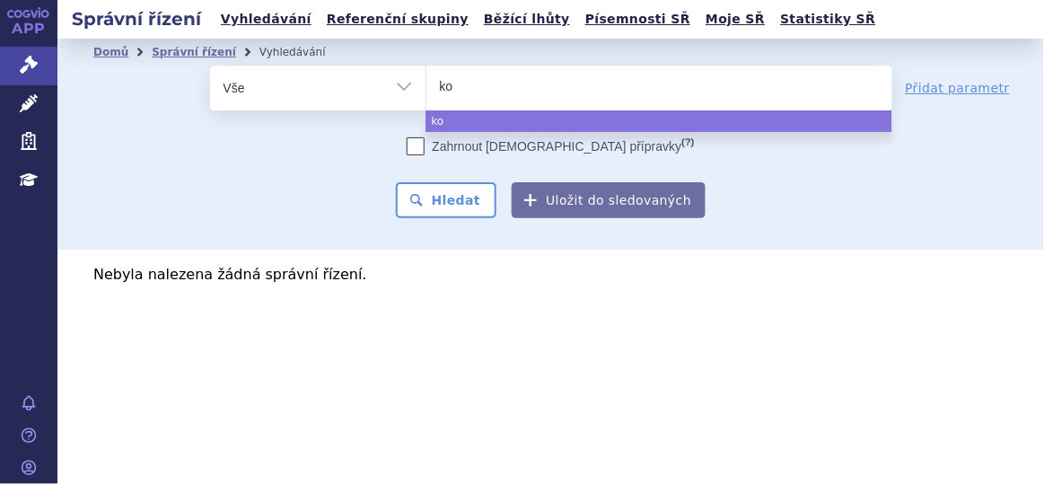
type input "kol"
type input "koli"
type input "[PERSON_NAME]"
type input "kolist"
type input "kolisti"
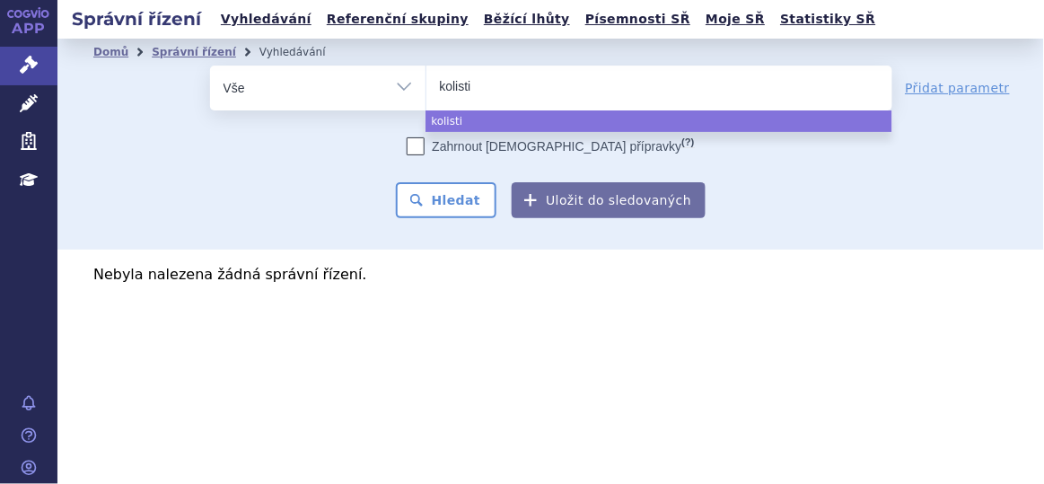
type input "kolistin"
select select "kolistin"
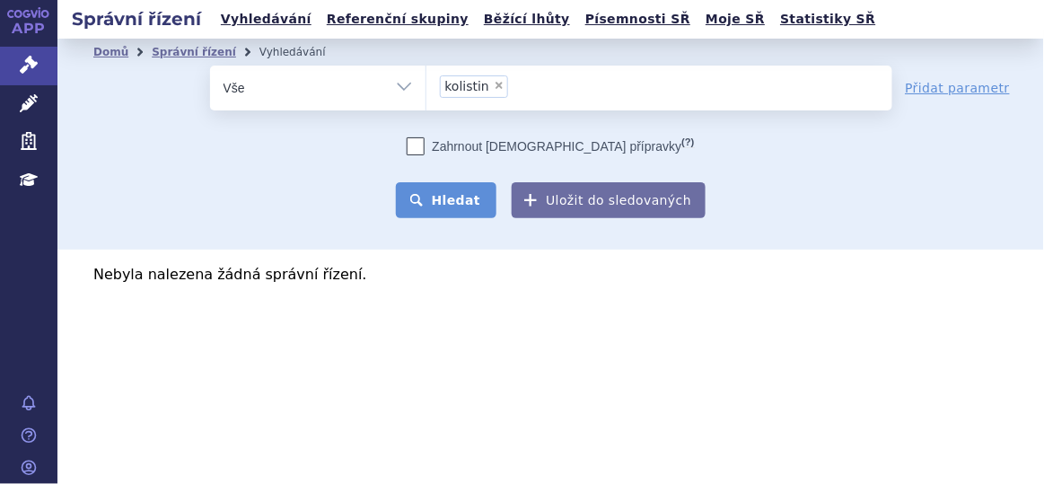
click at [442, 202] on button "Hledat" at bounding box center [446, 200] width 101 height 36
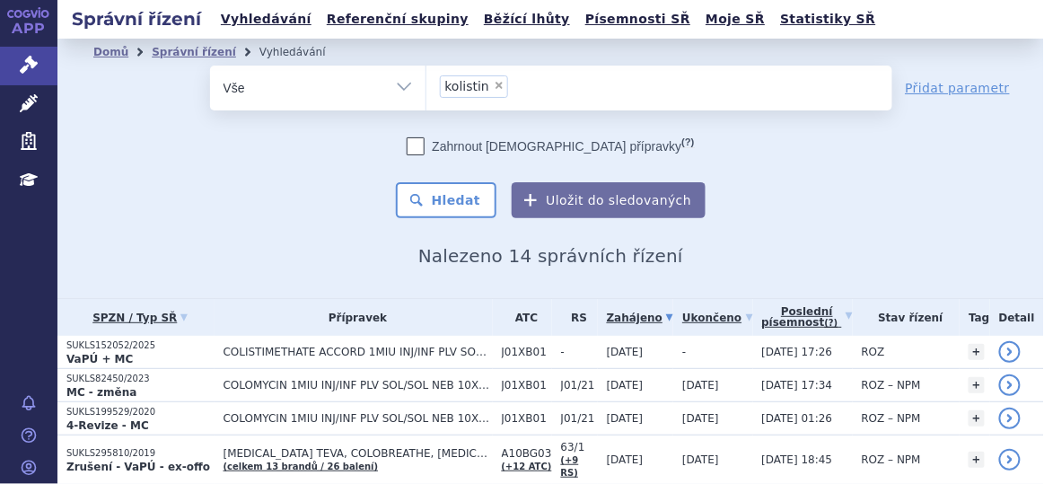
scroll to position [178, 0]
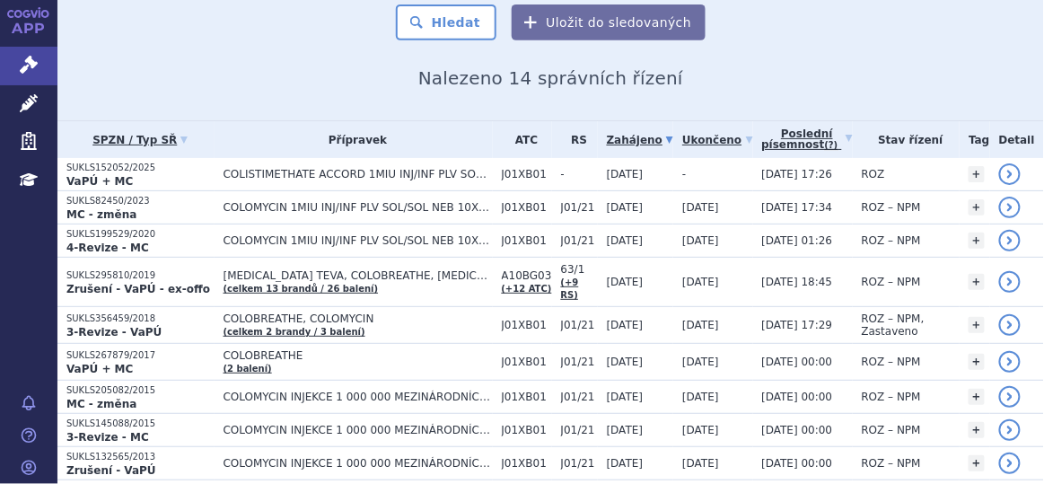
click at [394, 177] on span "COLISTIMETHATE ACCORD 1MIU INJ/INF PLV SOL 10X1MIU" at bounding box center [357, 174] width 269 height 13
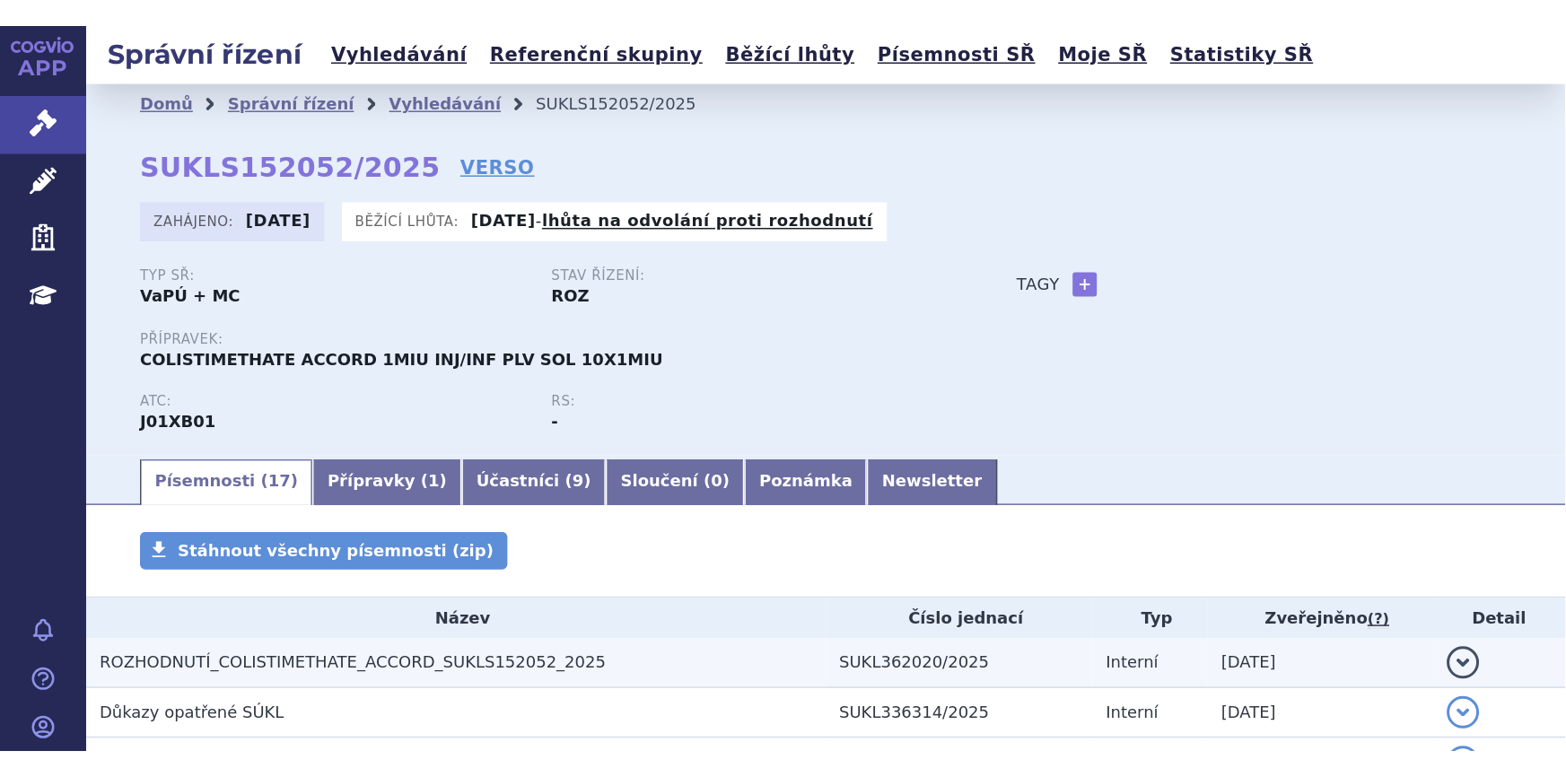
scroll to position [166, 0]
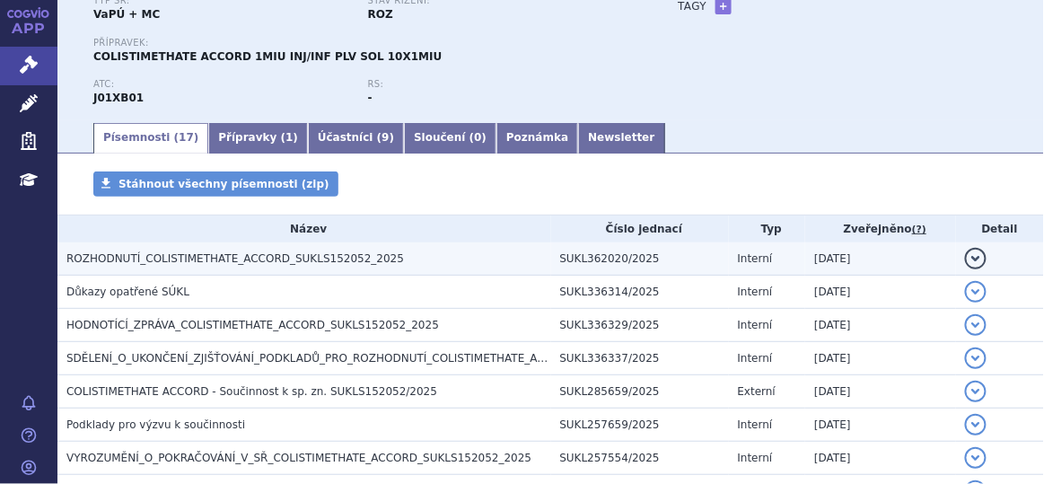
click at [270, 259] on span "ROZHODNUTÍ_COLISTIMETHATE_ACCORD_SUKLS152052_2025" at bounding box center [234, 258] width 337 height 13
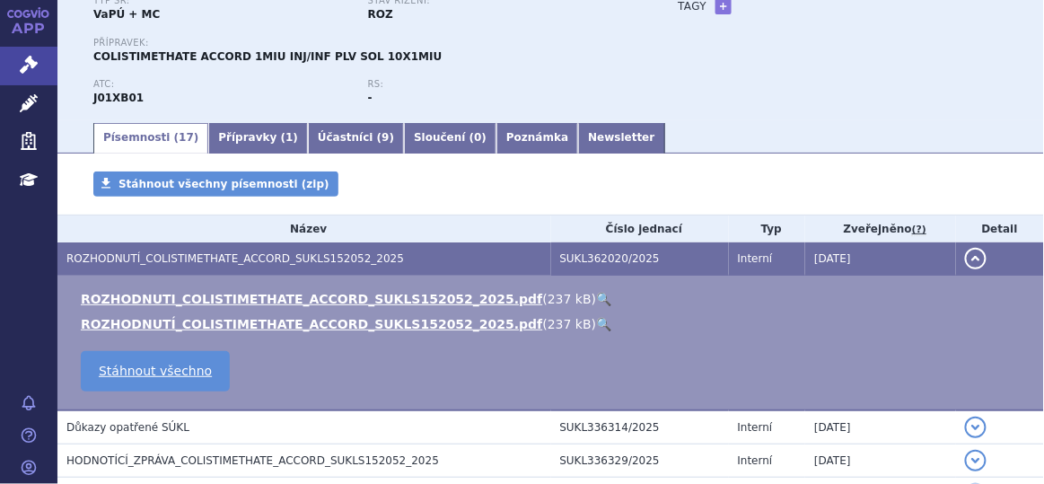
click at [596, 294] on link "🔍" at bounding box center [603, 299] width 15 height 14
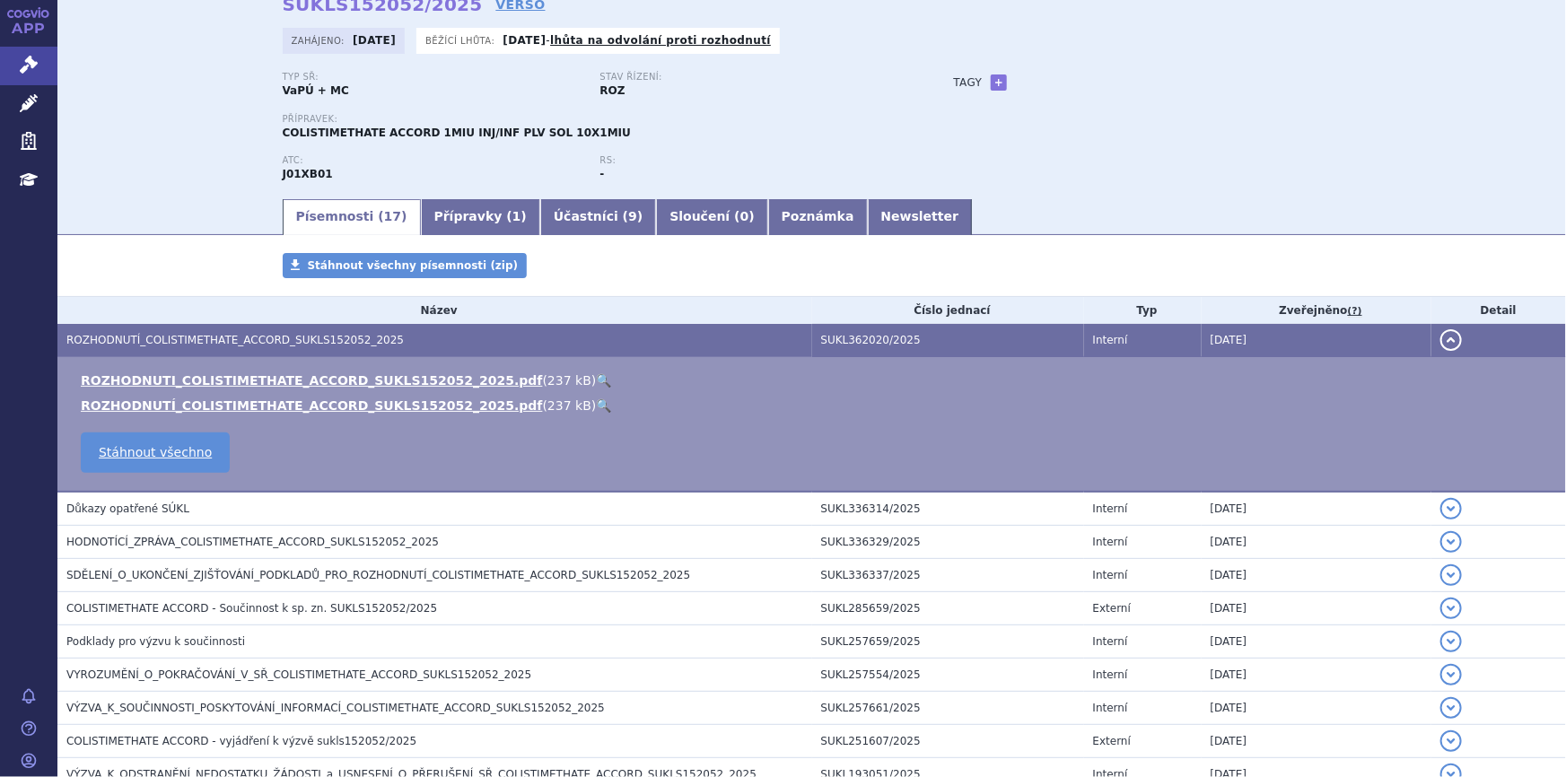
scroll to position [3, 0]
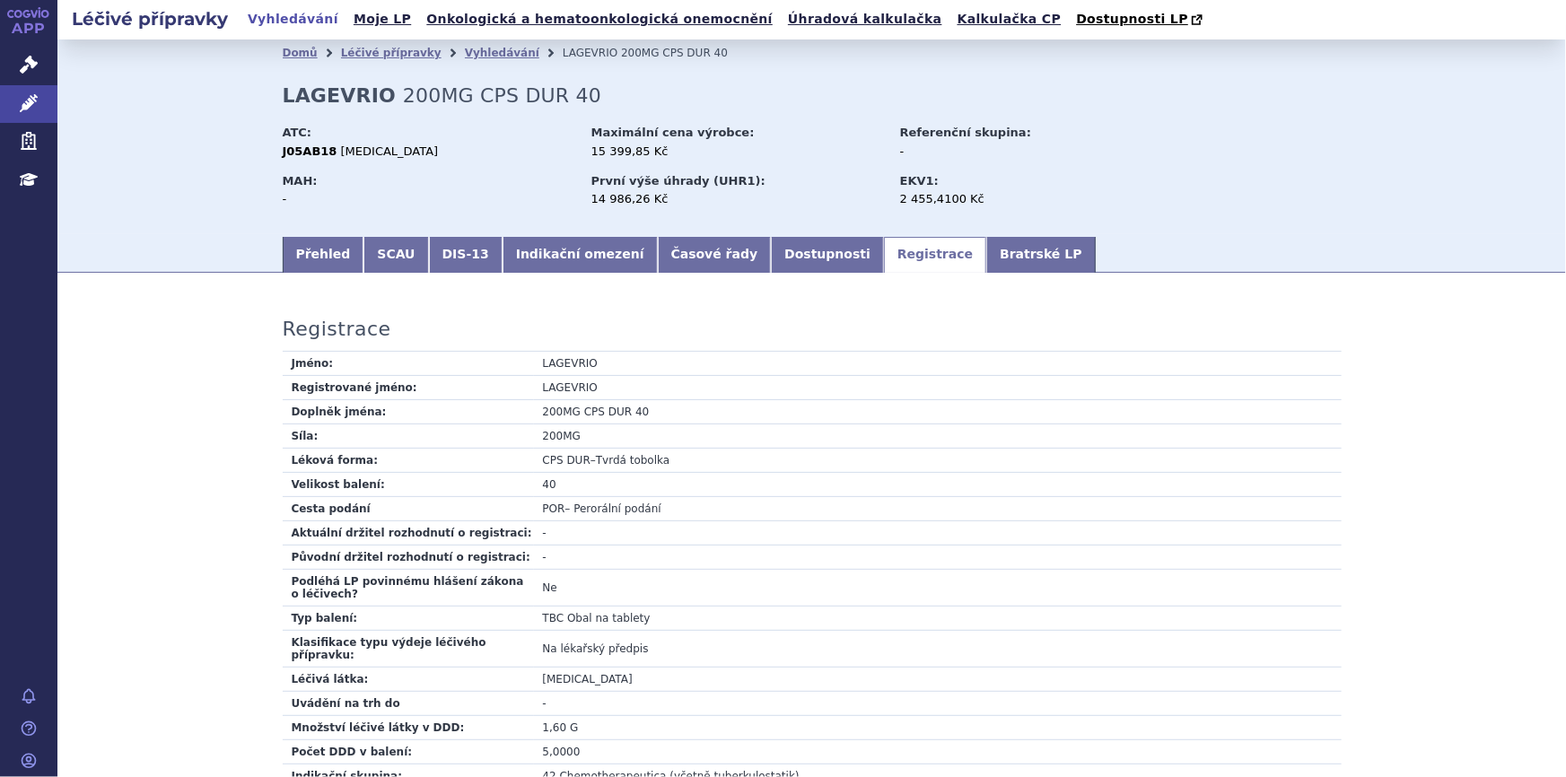
click at [32, 57] on icon at bounding box center [29, 65] width 18 height 18
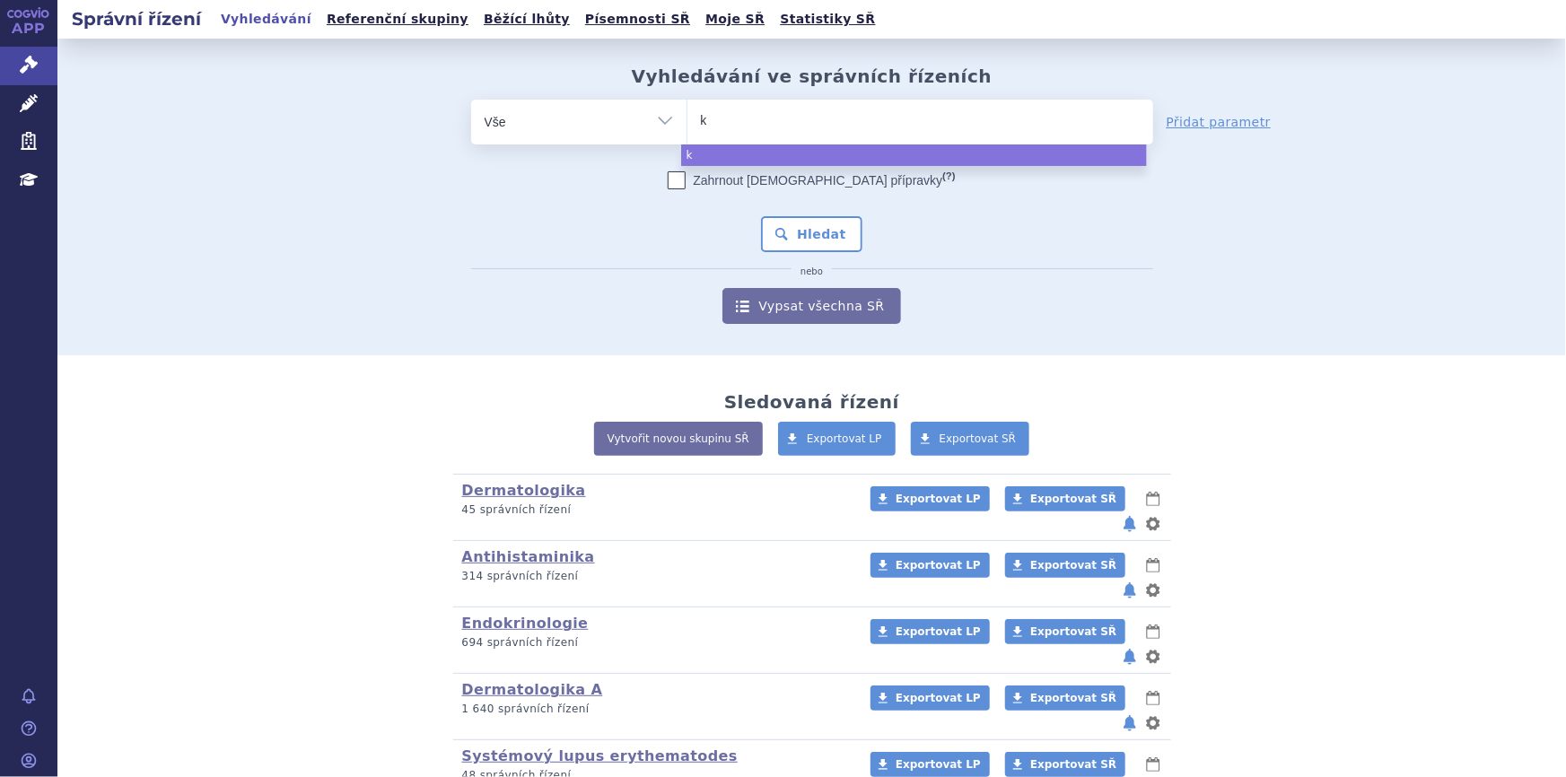
type input "ke"
type input "key"
type input "keyt"
type input "keytr"
type input "keytru"
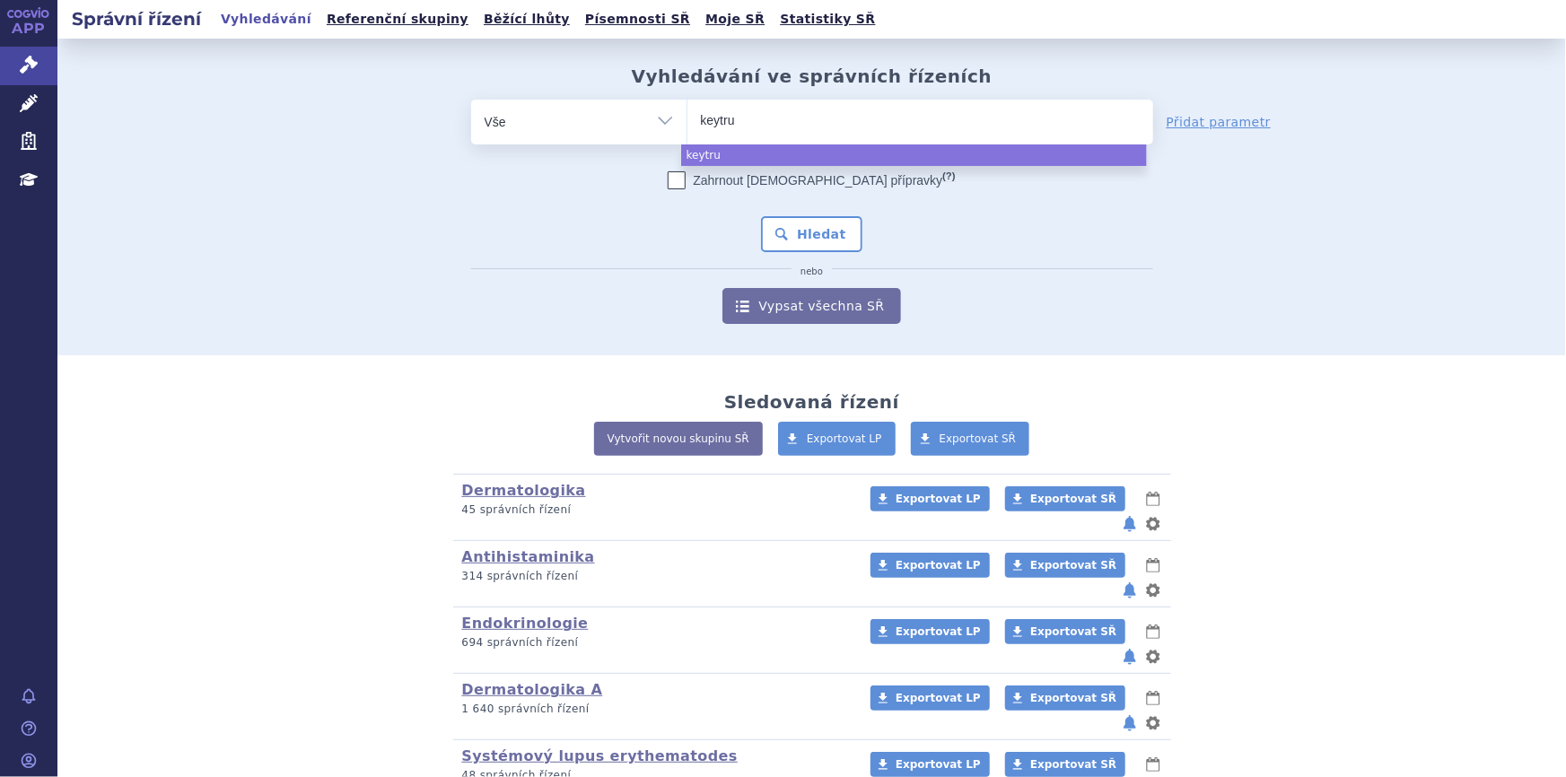
type input "keytrud"
type input "[MEDICAL_DATA]"
select select "[MEDICAL_DATA]"
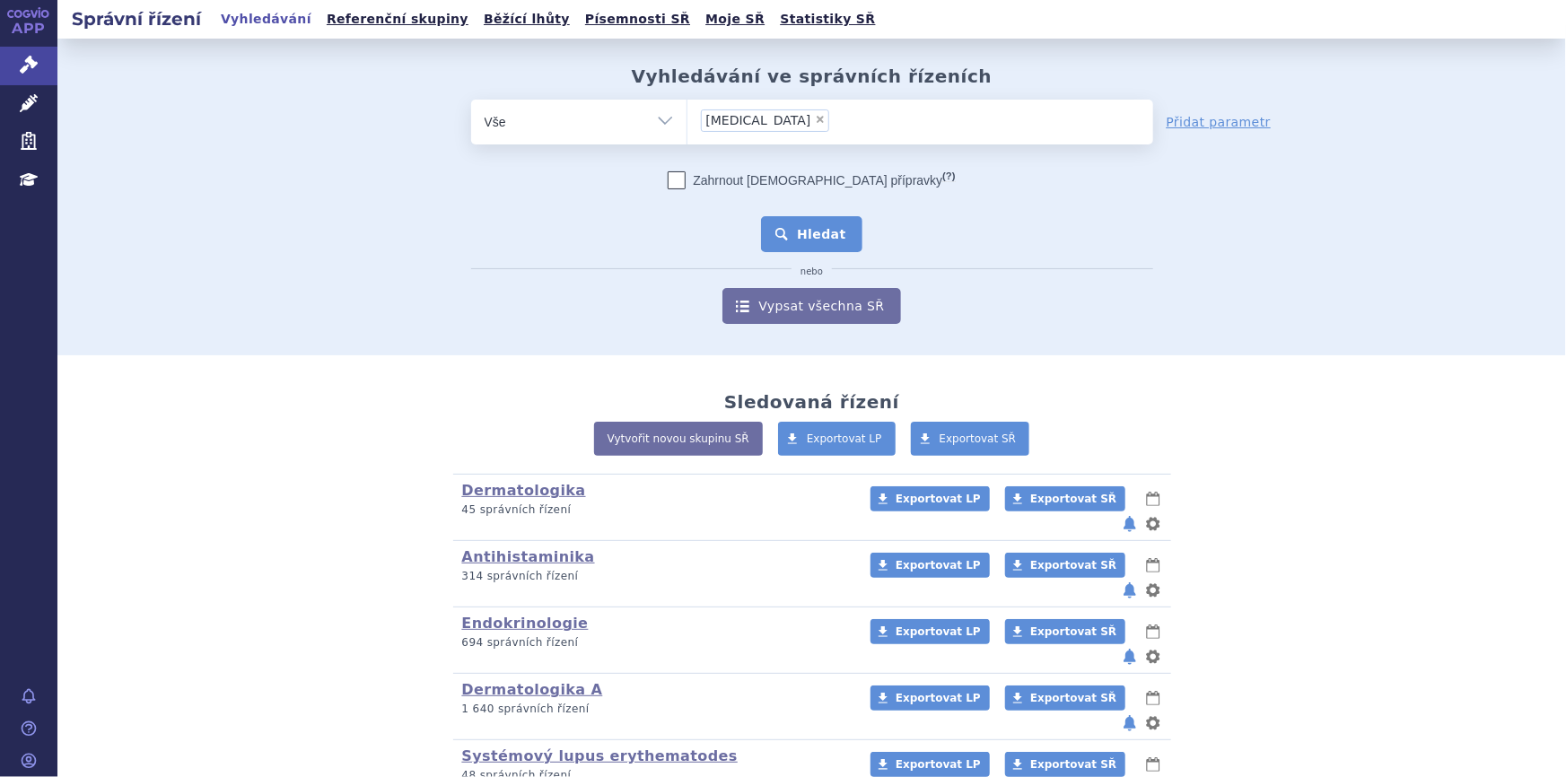
click at [807, 246] on button "Hledat" at bounding box center [811, 234] width 101 height 36
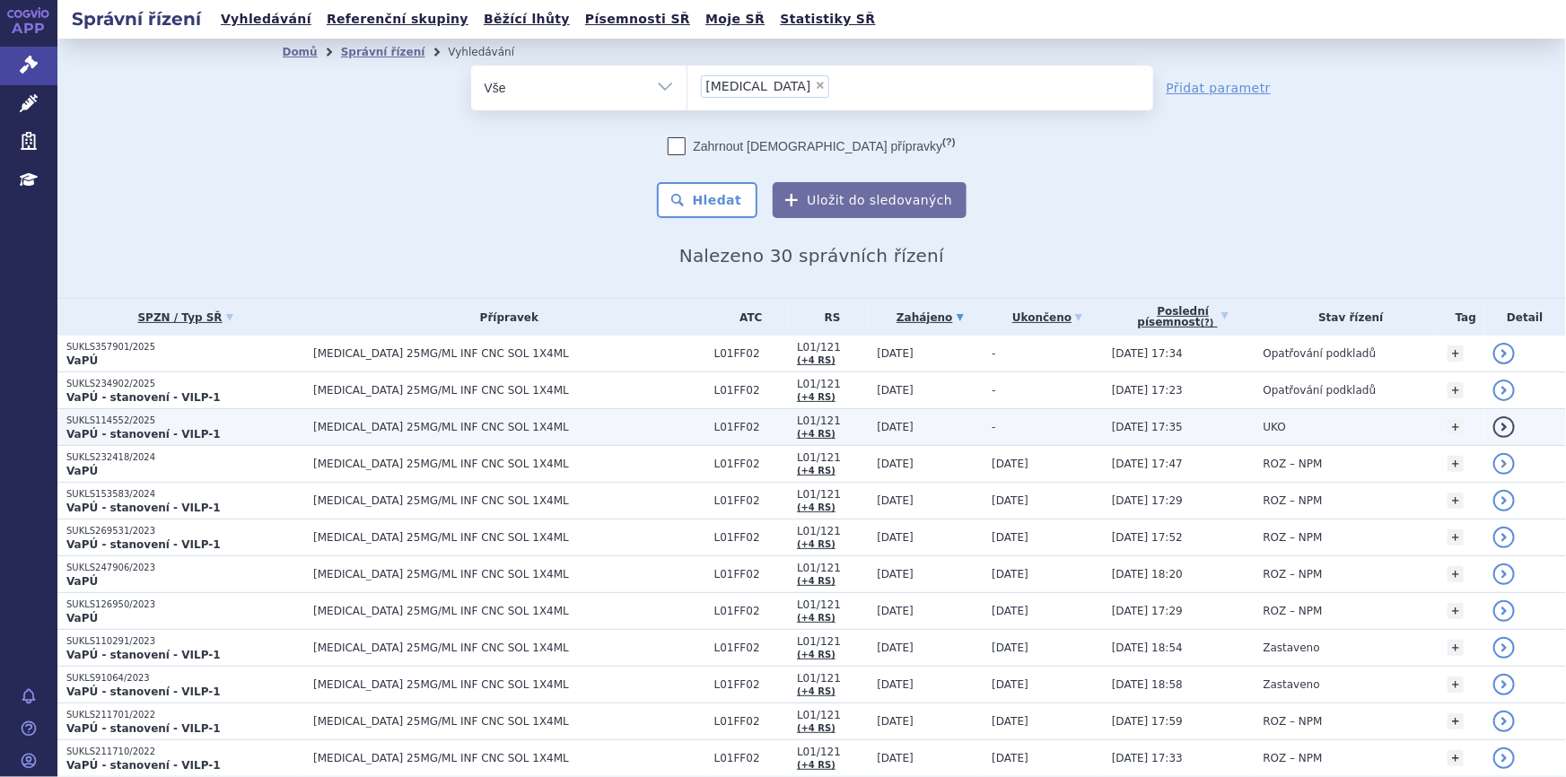
drag, startPoint x: 596, startPoint y: 433, endPoint x: 543, endPoint y: 427, distance: 53.2
click at [543, 427] on span "[MEDICAL_DATA] 25MG/ML INF CNC SOL 1X4ML" at bounding box center [509, 427] width 392 height 13
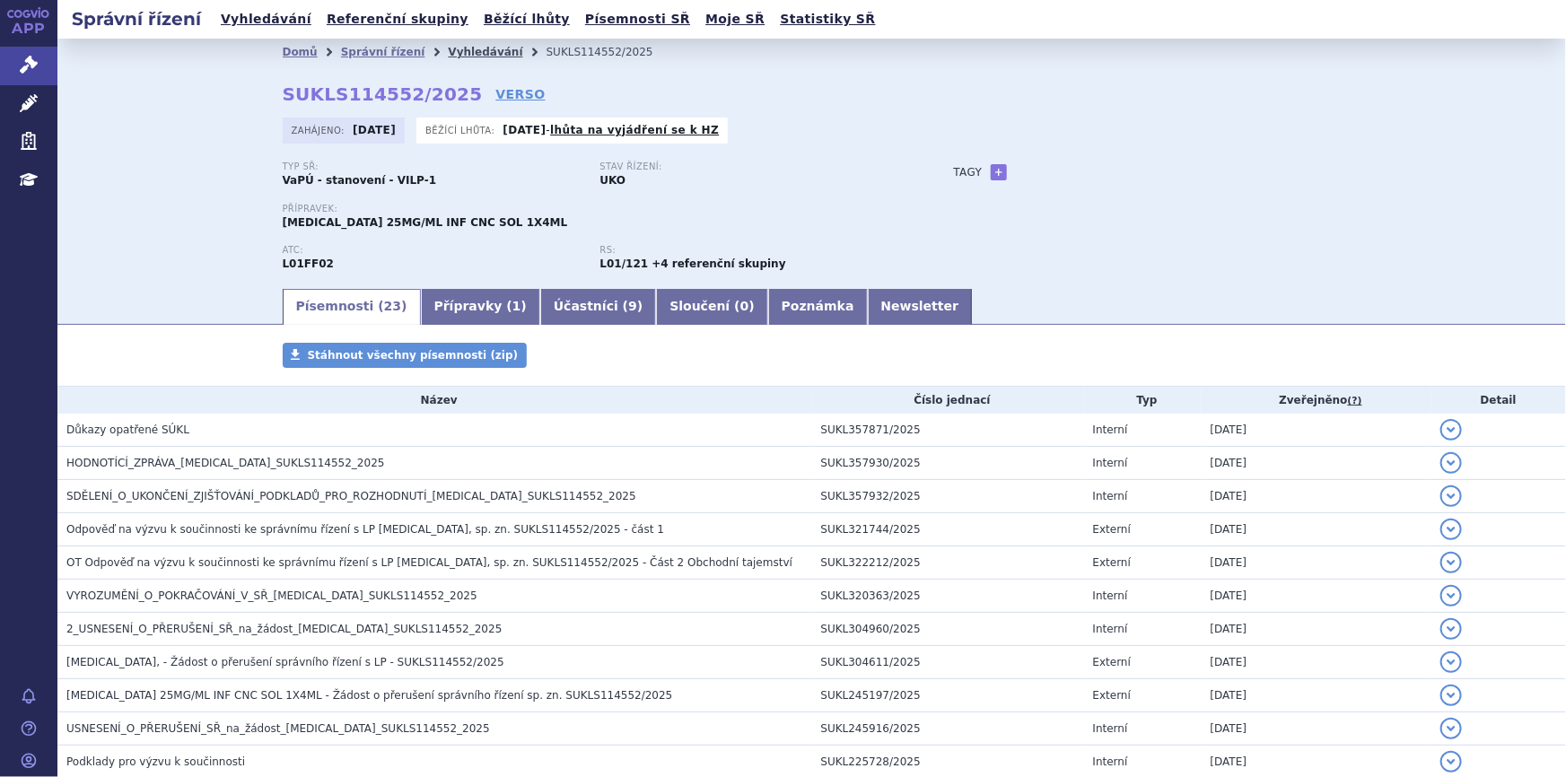
click at [448, 46] on link "Vyhledávání" at bounding box center [485, 52] width 74 height 13
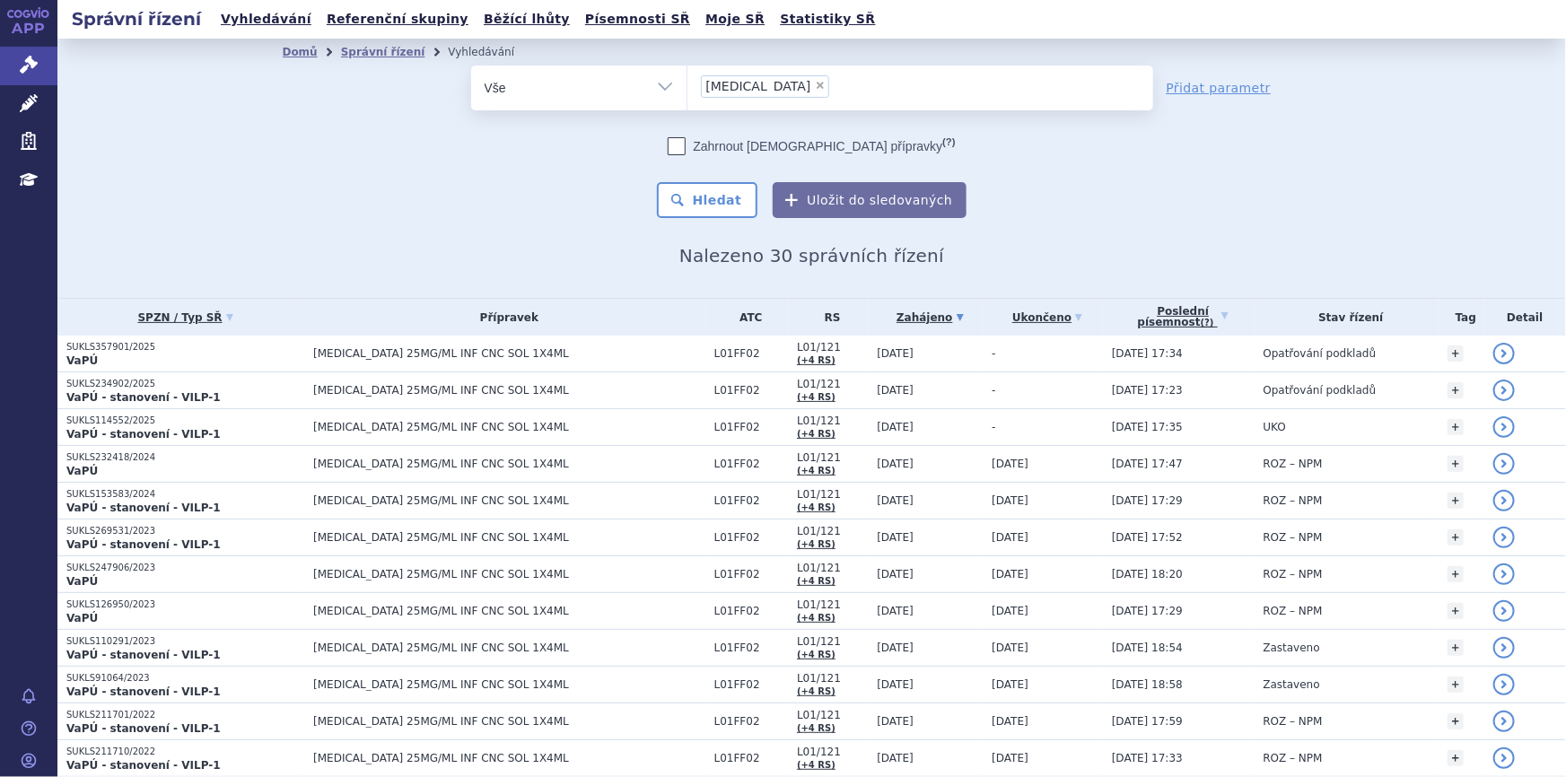
drag, startPoint x: 1421, startPoint y: 239, endPoint x: 1446, endPoint y: 228, distance: 27.3
click at [1421, 239] on div "Domů Správní řízení Vyhledávání Vyhledávání ve správních řízeních odstranit Vše…" at bounding box center [811, 168] width 1509 height 259
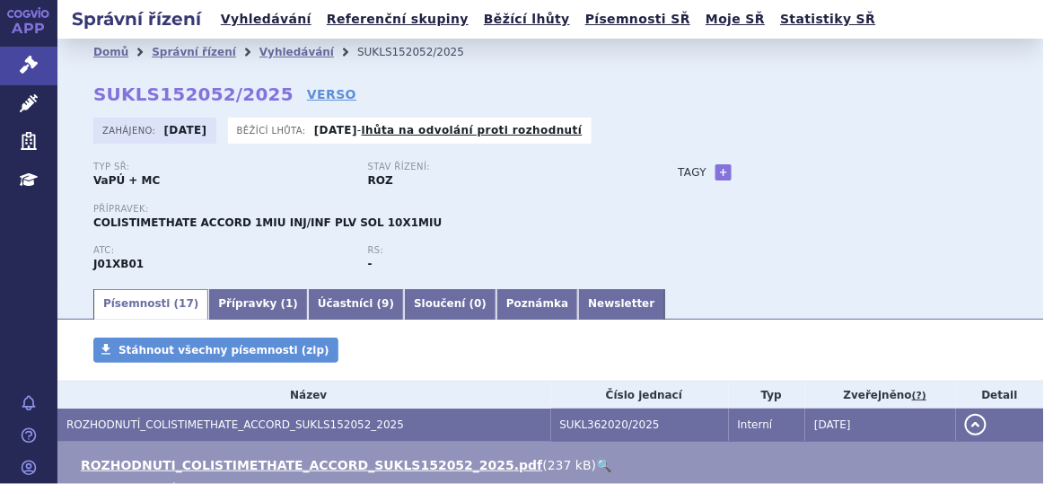
scroll to position [3, 0]
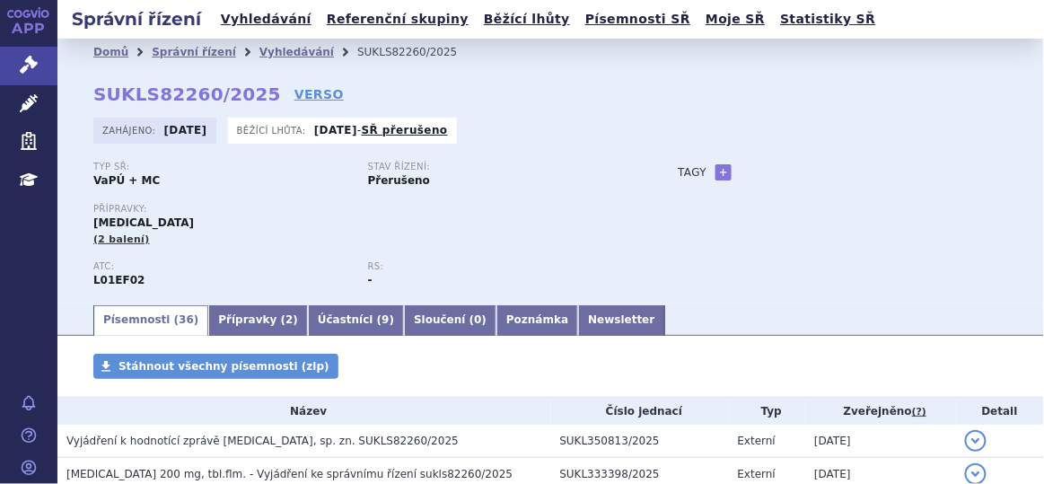
scroll to position [320, 0]
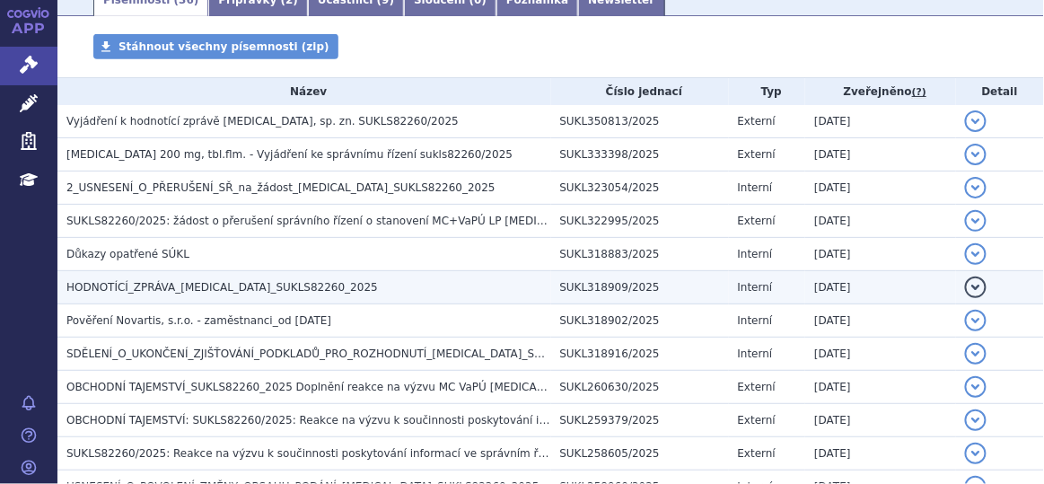
click at [304, 293] on h3 "HODNOTÍCÍ_ZPRÁVA_KISQALI_SUKLS82260_2025" at bounding box center [308, 287] width 485 height 18
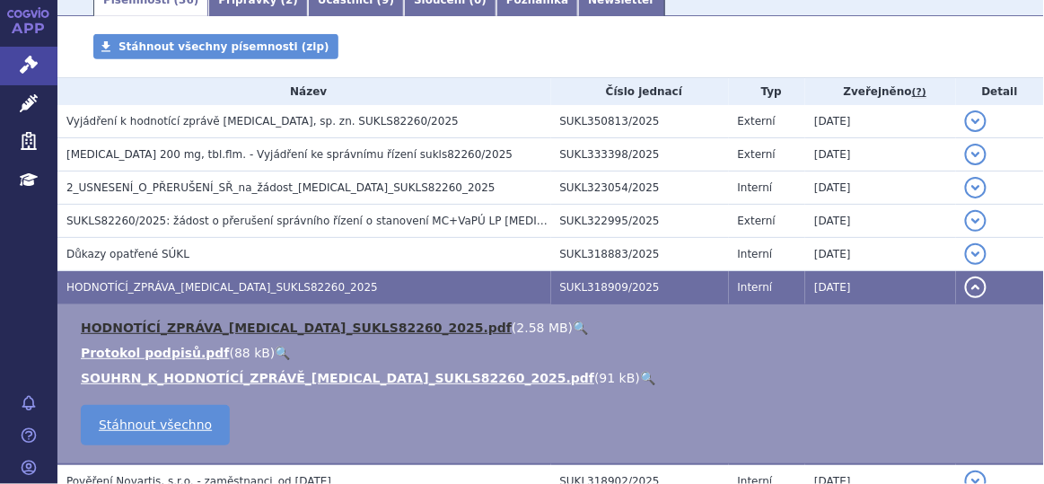
click at [326, 326] on link "HODNOTÍCÍ_ZPRÁVA_KISQALI_SUKLS82260_2025.pdf" at bounding box center [296, 327] width 431 height 14
